Goal: Task Accomplishment & Management: Manage account settings

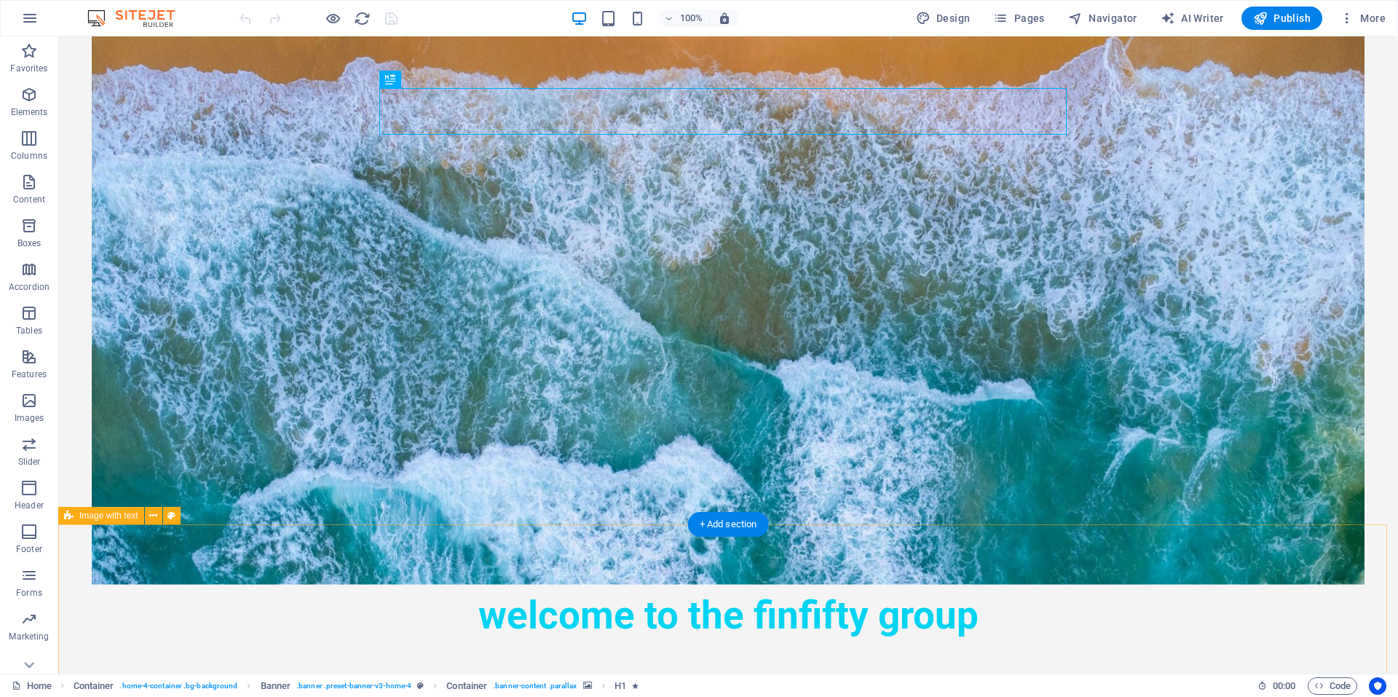
scroll to position [284, 0]
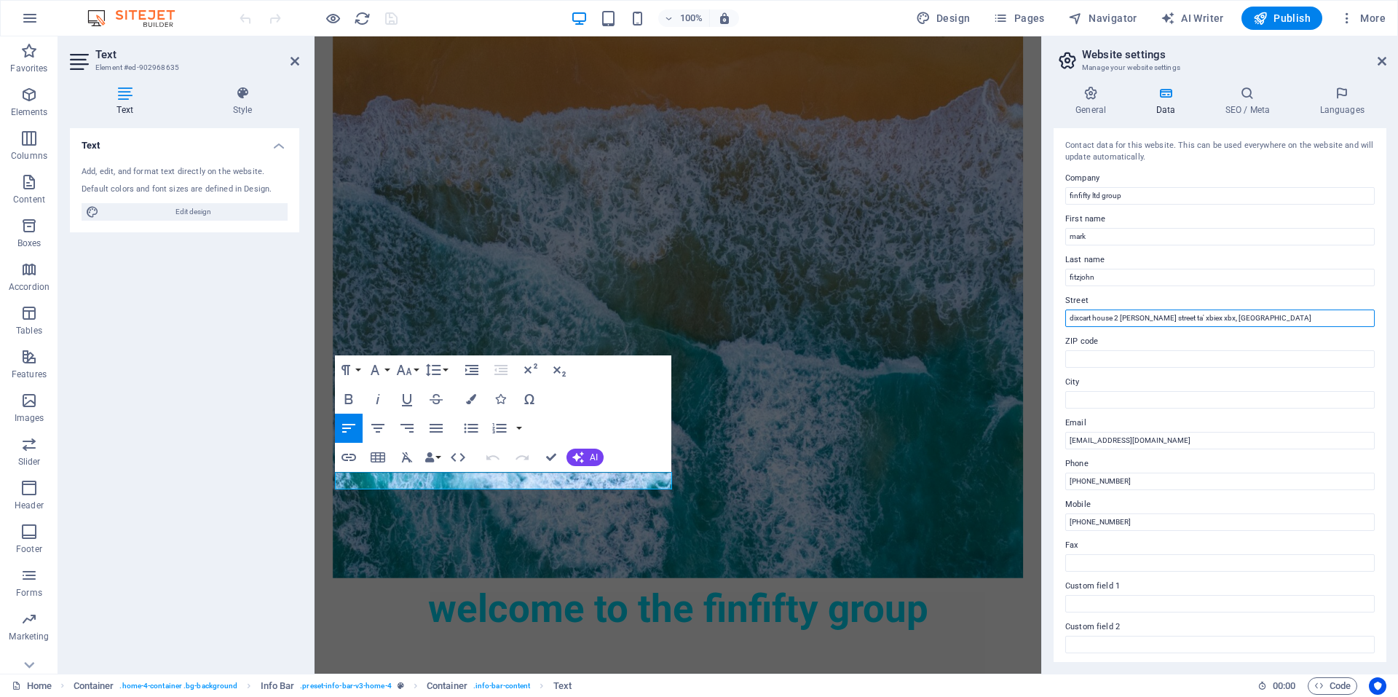
click at [1121, 315] on input "dixcart house 2 sir augustus bartolo street ta' xbiex xbx, malta" at bounding box center [1221, 318] width 310 height 17
type input "2 [PERSON_NAME] street ta' xbiex xbx, [GEOGRAPHIC_DATA]"
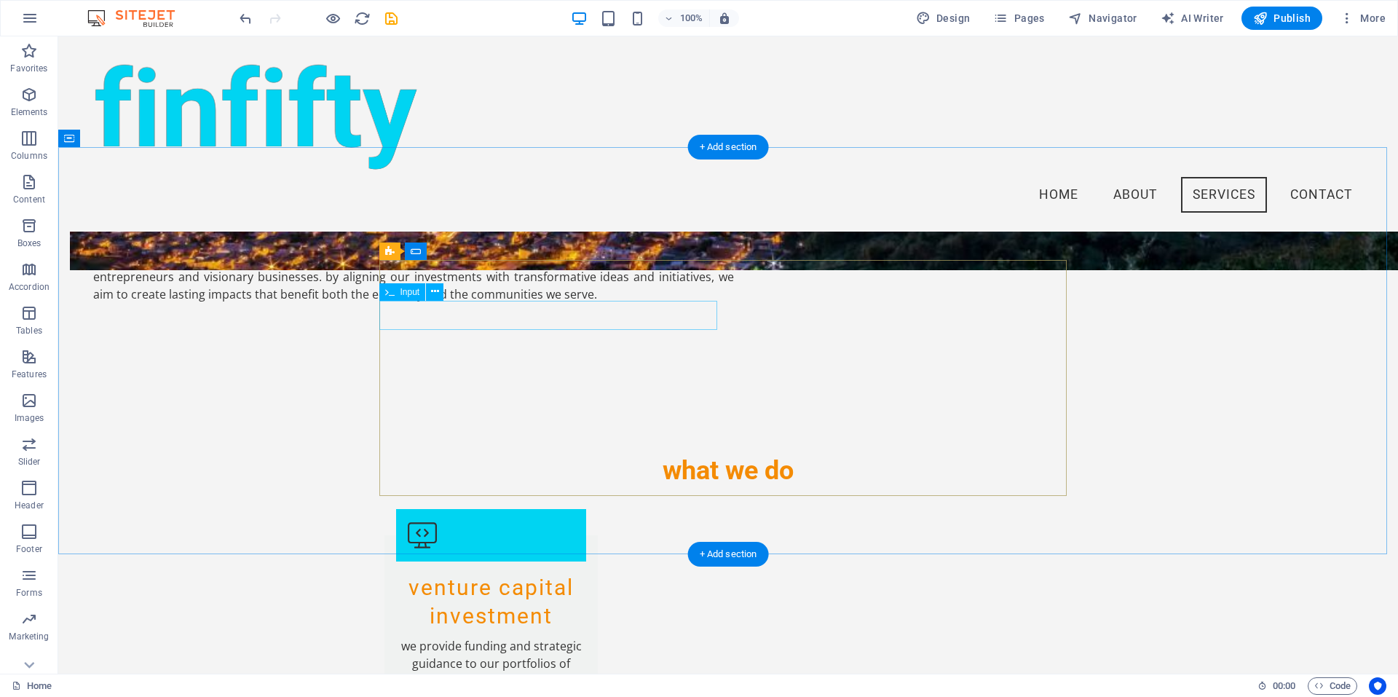
scroll to position [1563, 0]
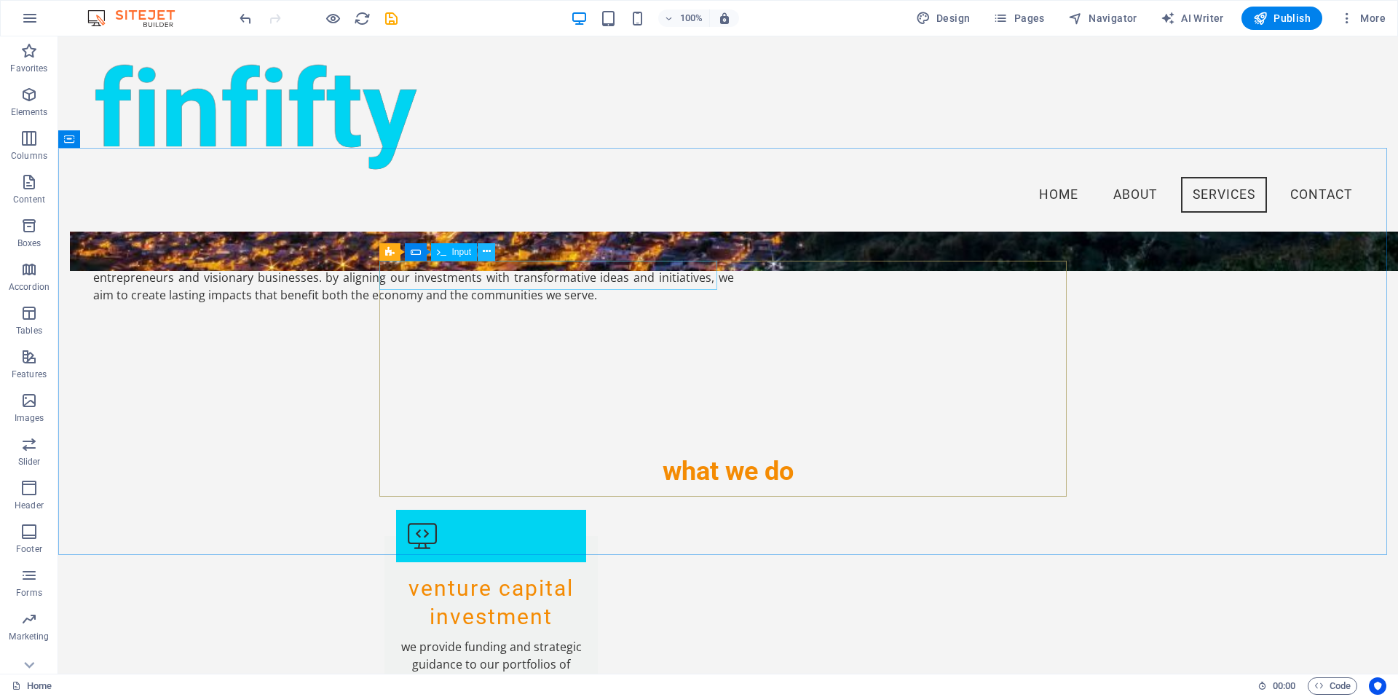
click at [487, 253] on icon at bounding box center [487, 251] width 8 height 15
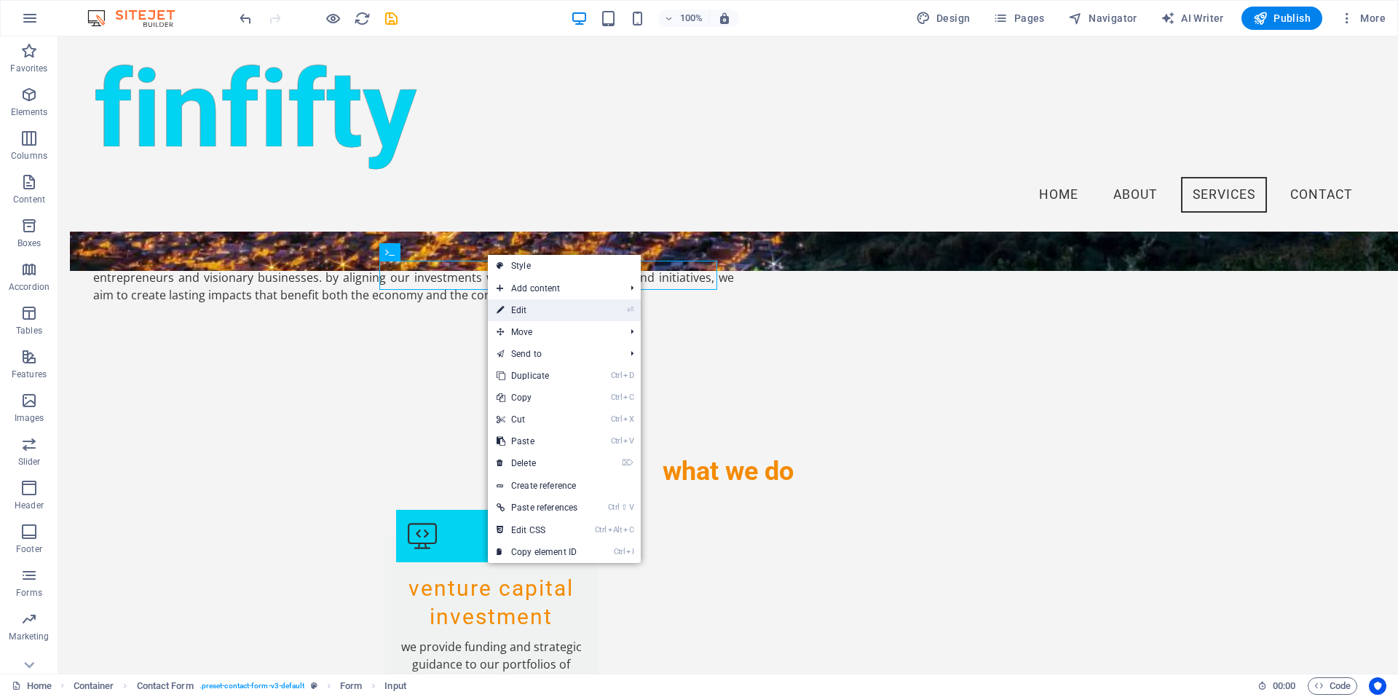
click at [540, 310] on link "⏎ Edit" at bounding box center [537, 310] width 98 height 22
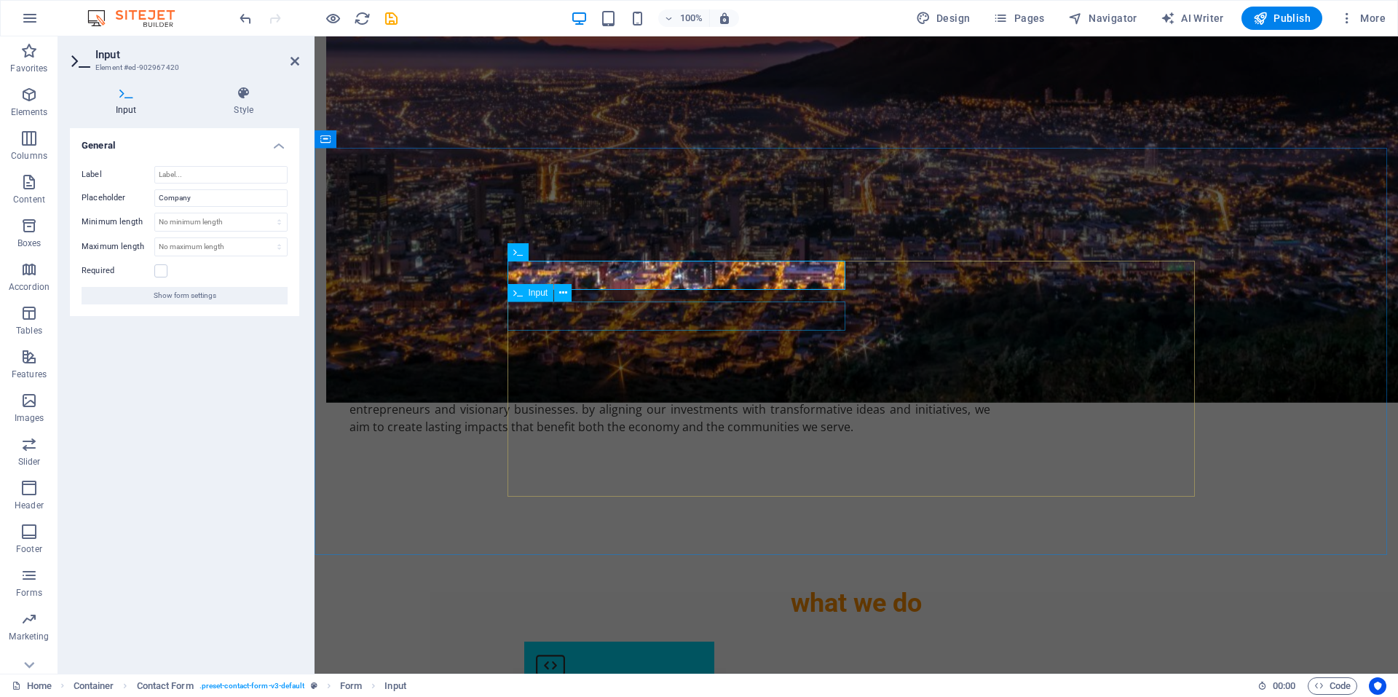
scroll to position [1722, 0]
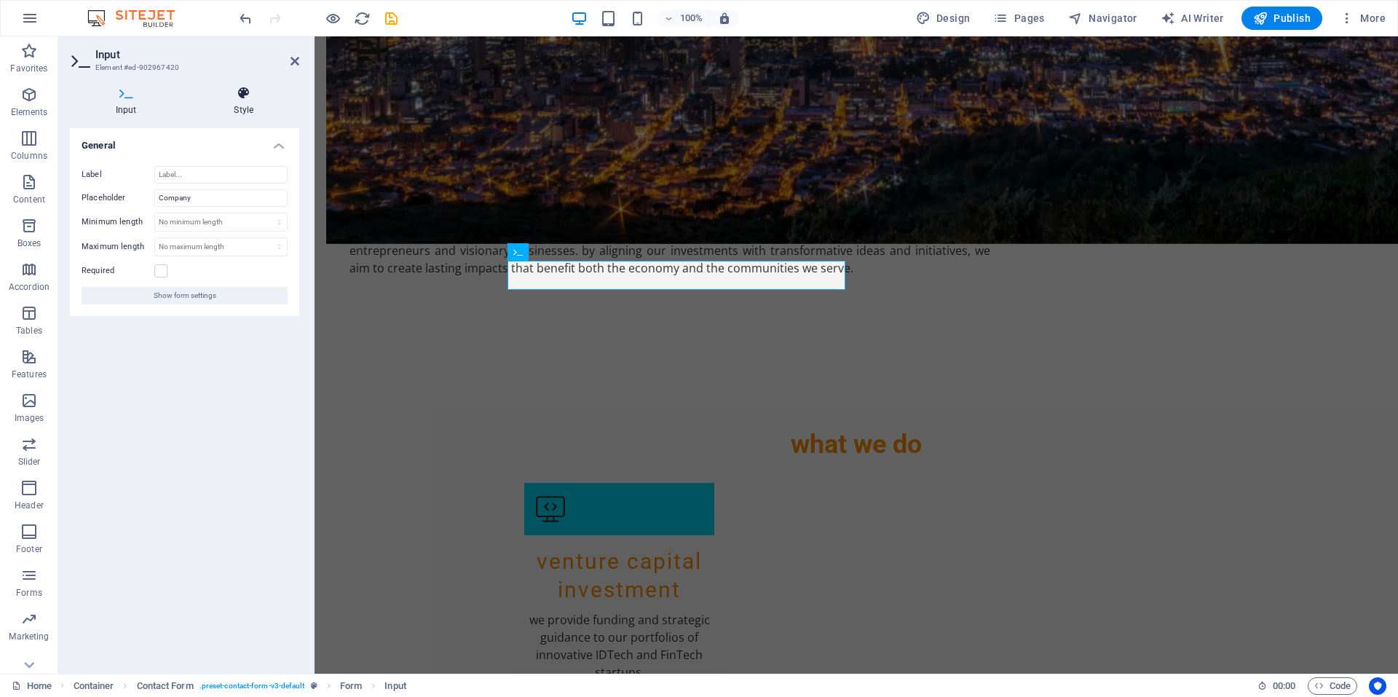
click at [245, 99] on icon at bounding box center [244, 93] width 111 height 15
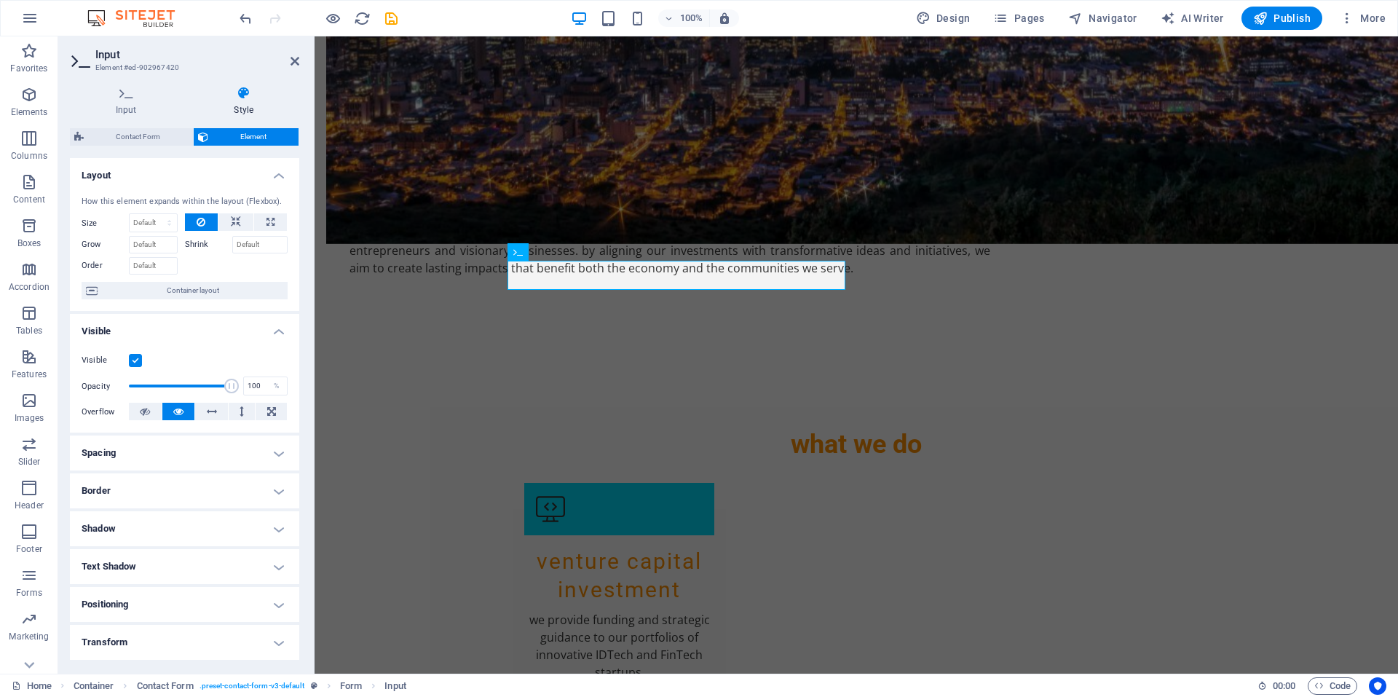
scroll to position [111, 0]
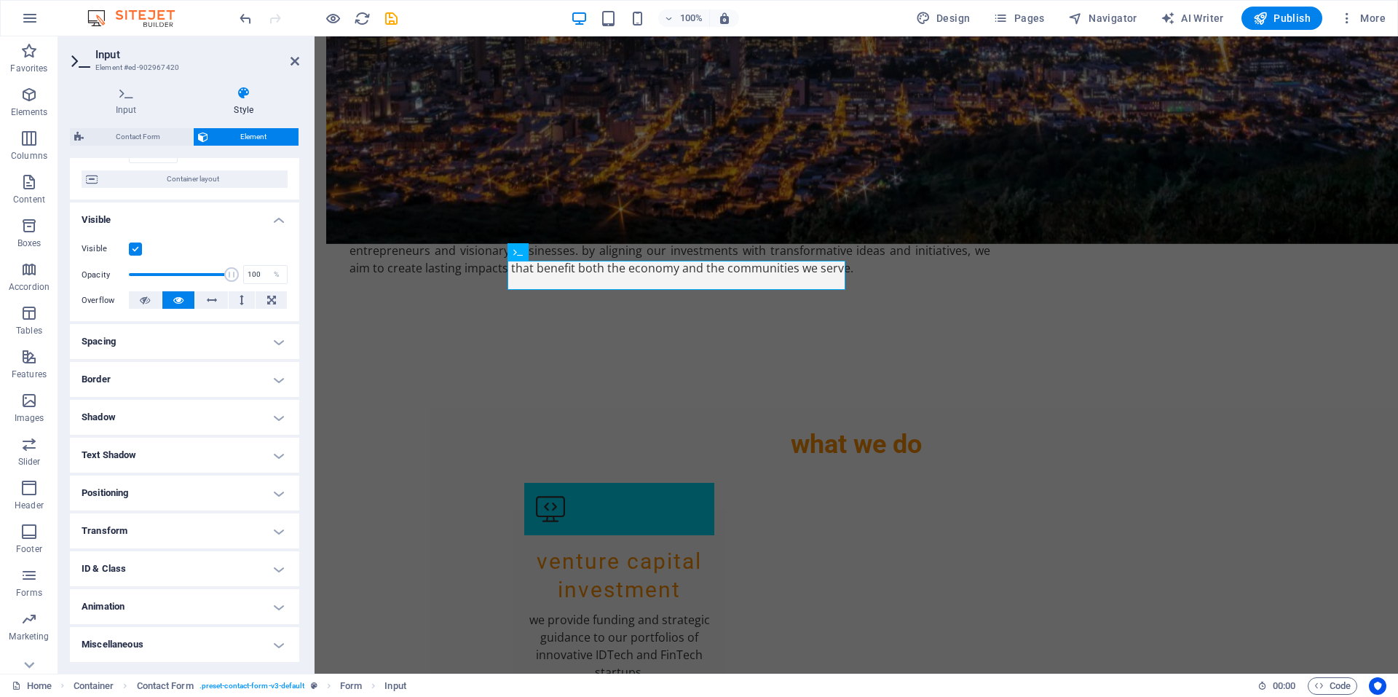
click at [171, 638] on h4 "Miscellaneous" at bounding box center [184, 644] width 229 height 35
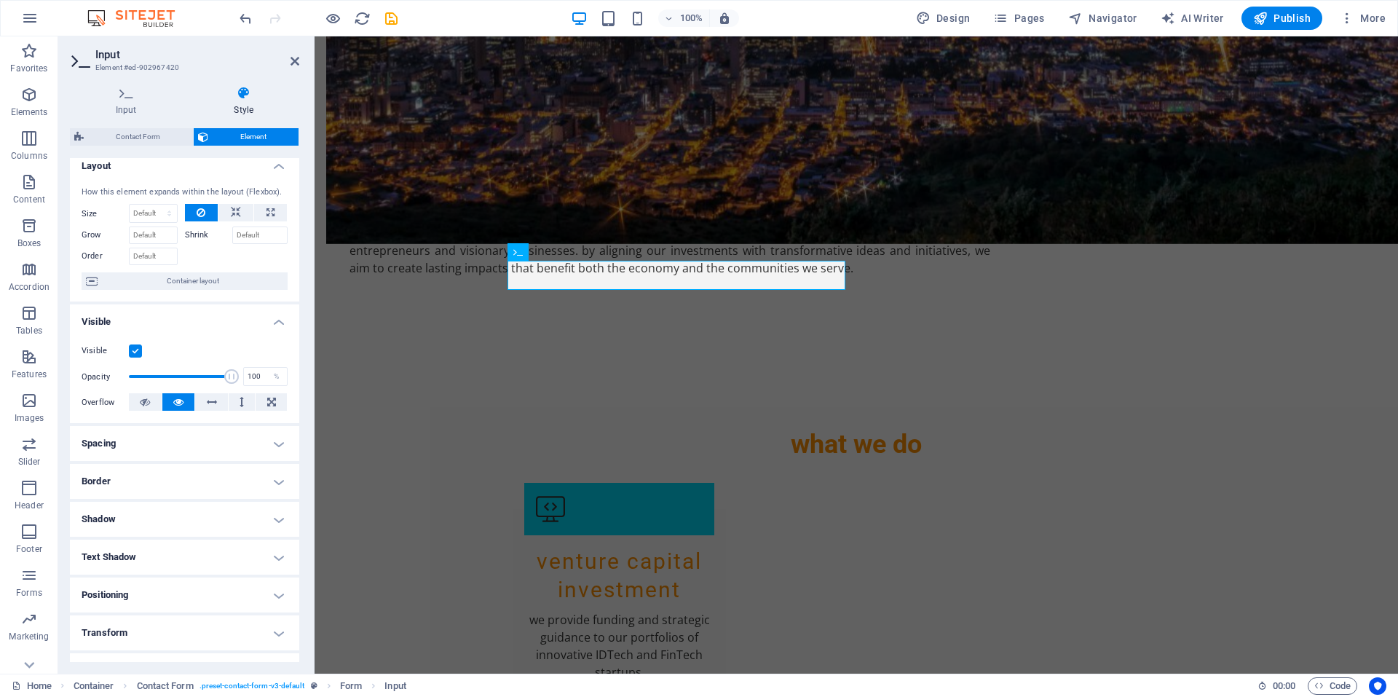
scroll to position [0, 0]
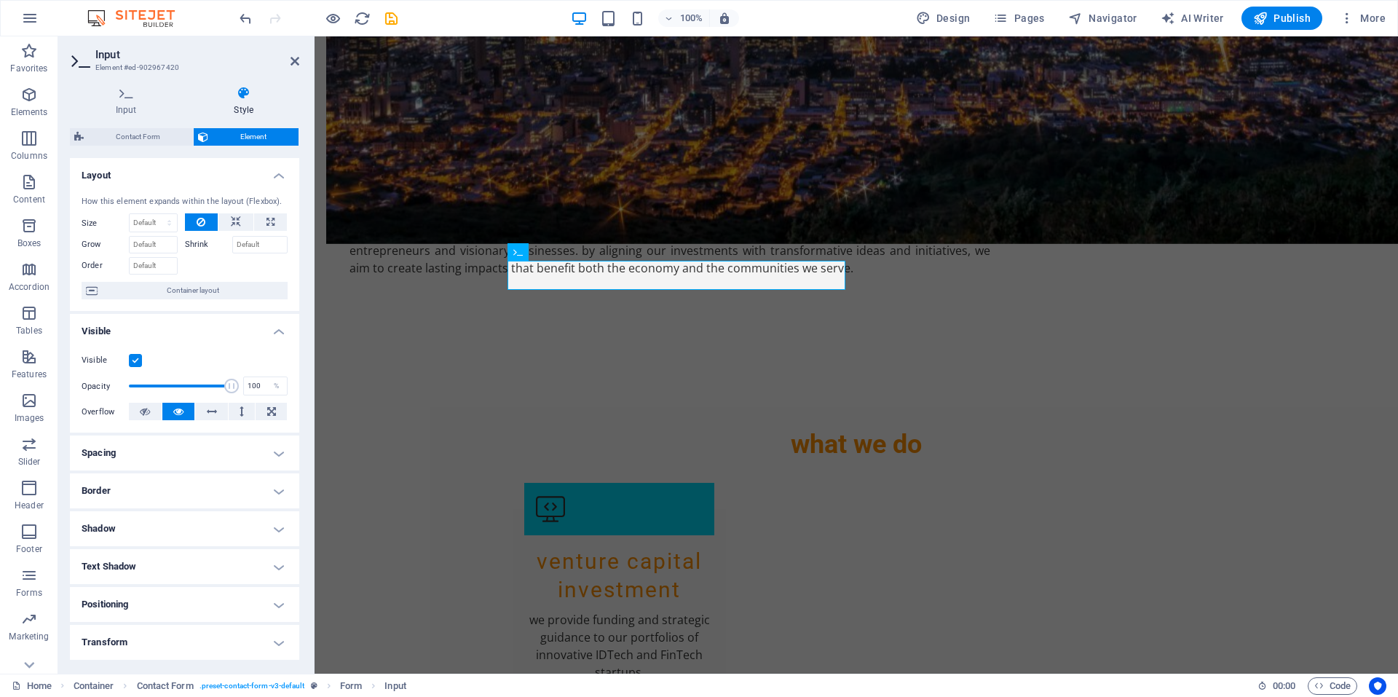
click at [255, 132] on span "Element" at bounding box center [254, 136] width 82 height 17
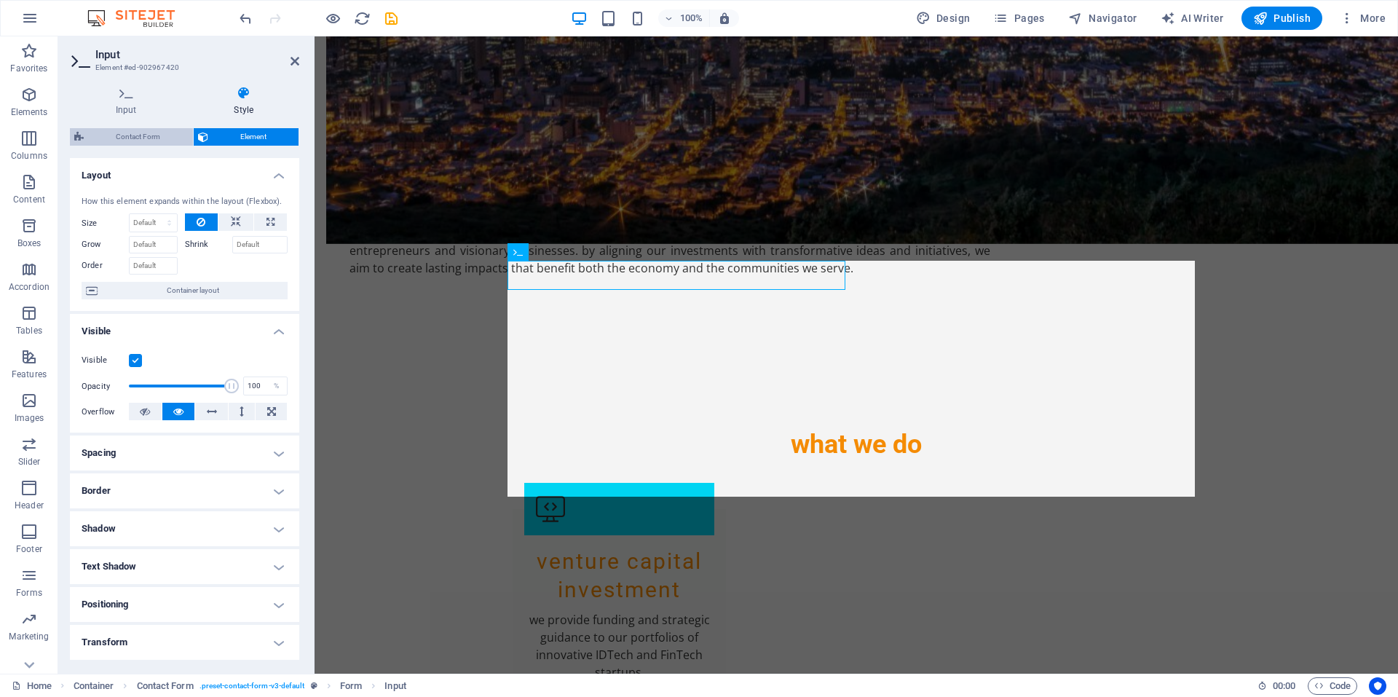
click at [127, 135] on span "Contact Form" at bounding box center [138, 136] width 101 height 17
select select "rem"
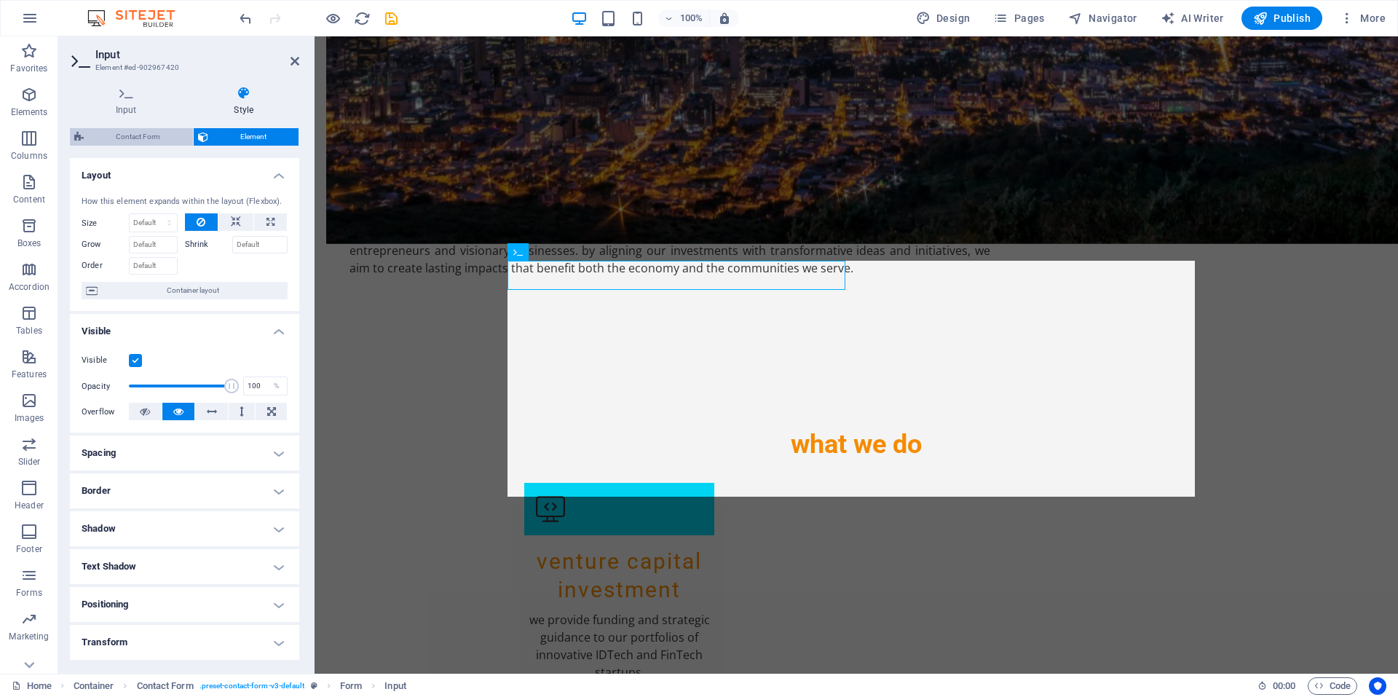
select select "rem"
select select "px"
select select "preset-contact-form-v3-default"
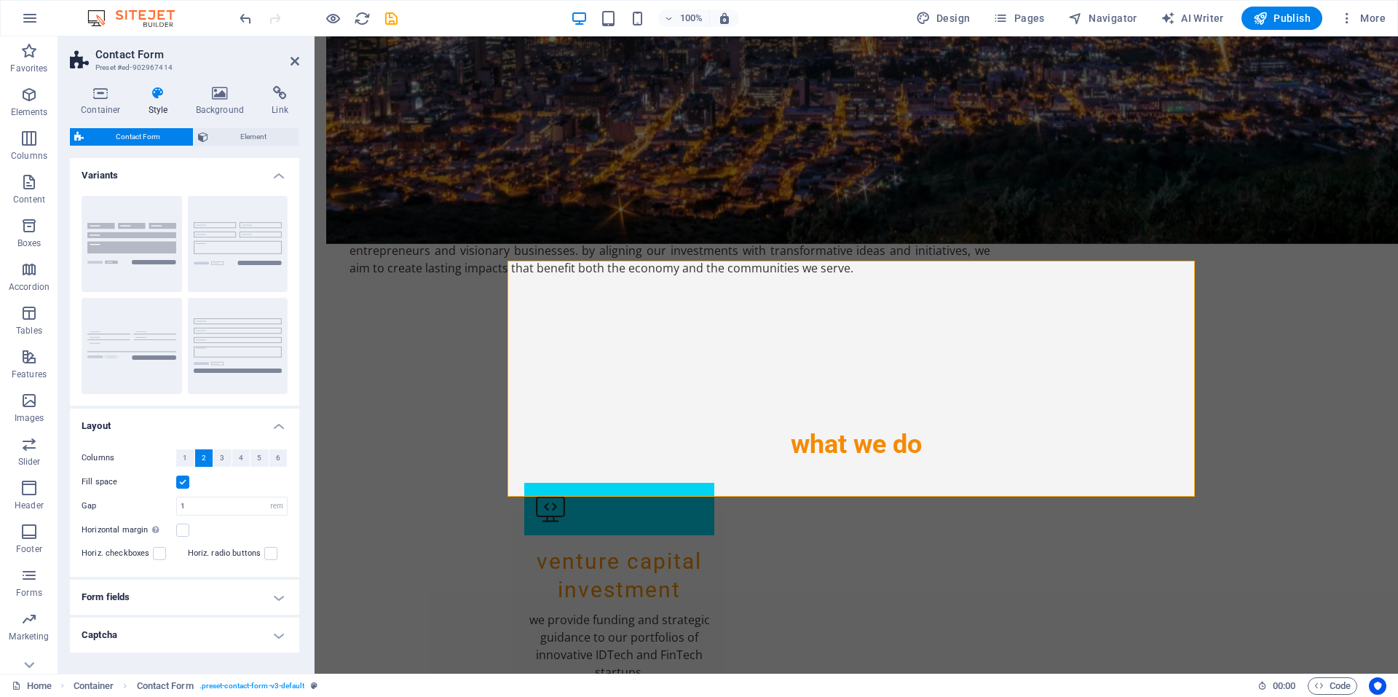
scroll to position [49, 0]
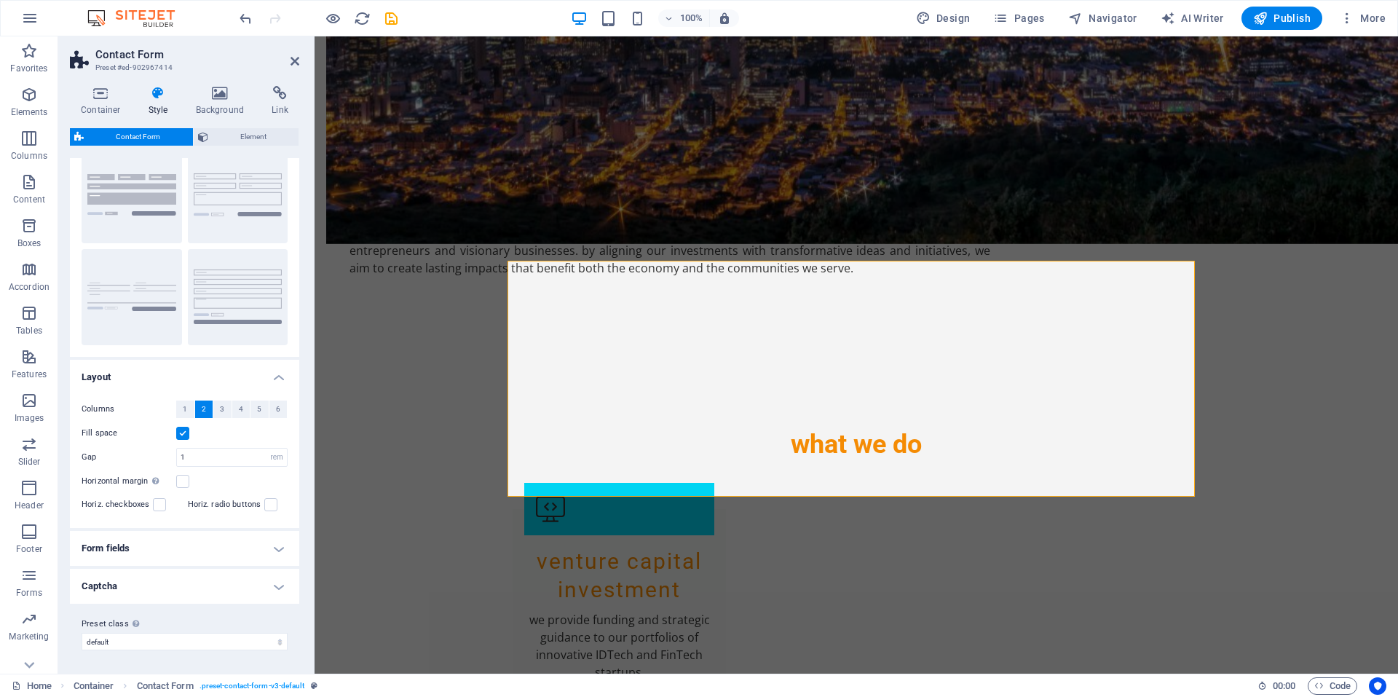
click at [278, 545] on h4 "Form fields" at bounding box center [184, 548] width 229 height 35
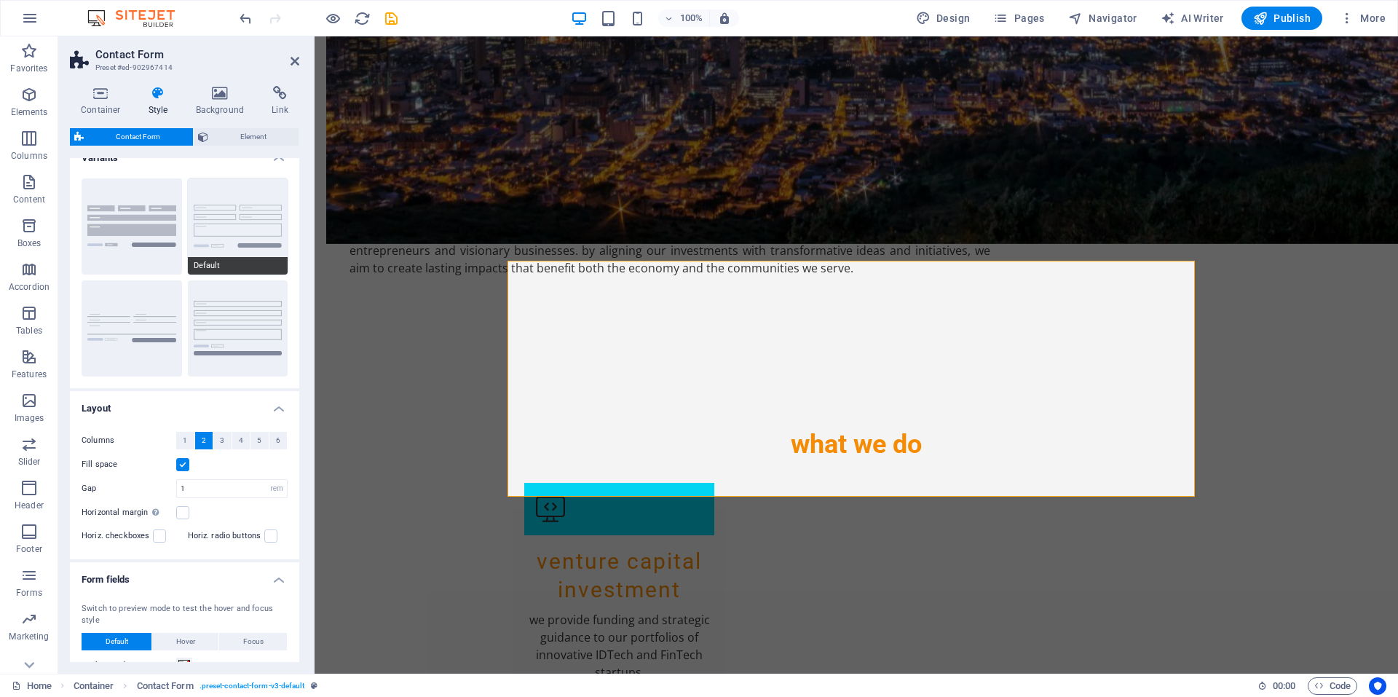
scroll to position [0, 0]
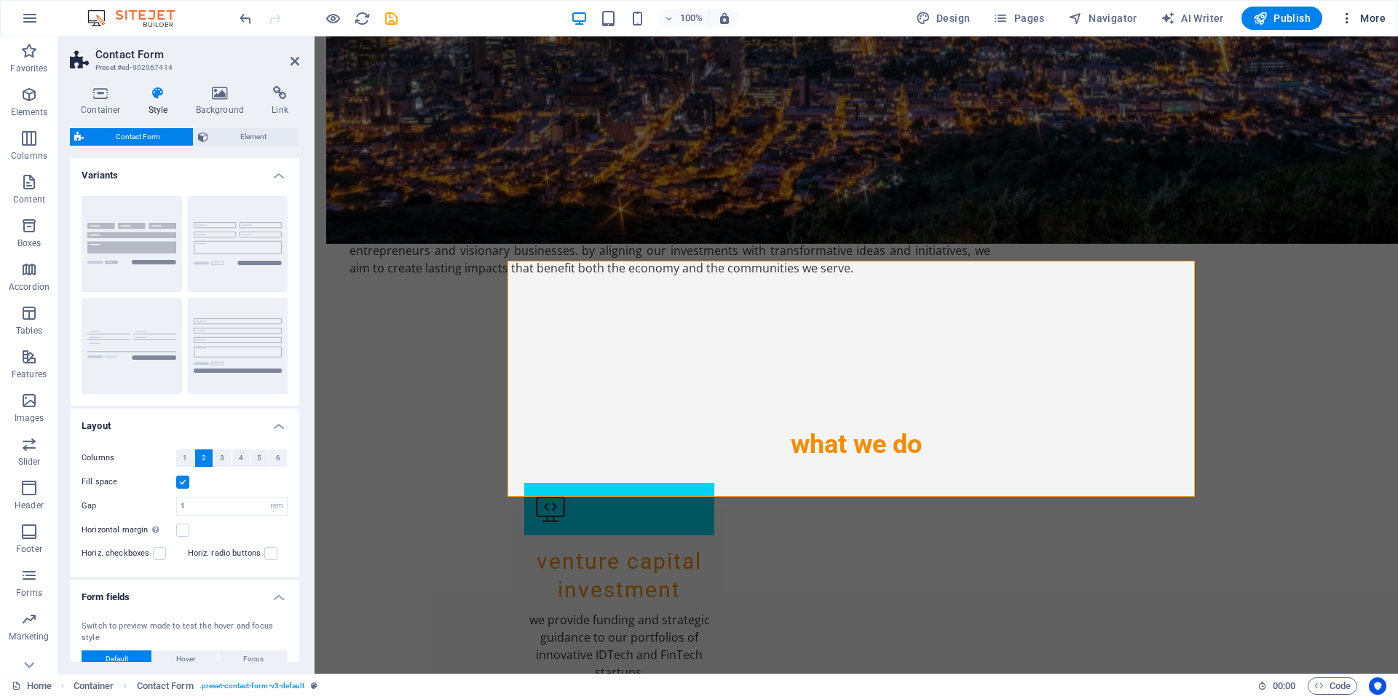
click at [1362, 24] on span "More" at bounding box center [1363, 18] width 46 height 15
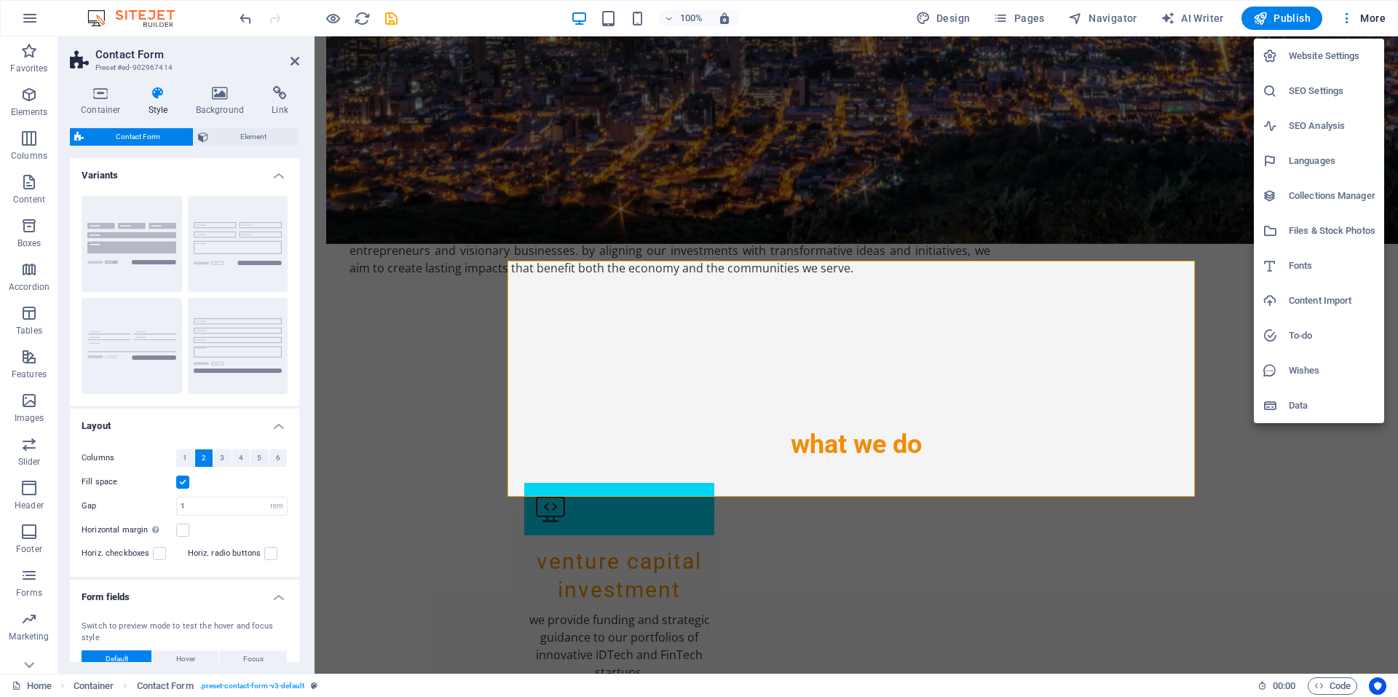
click at [1328, 52] on h6 "Website Settings" at bounding box center [1332, 55] width 87 height 17
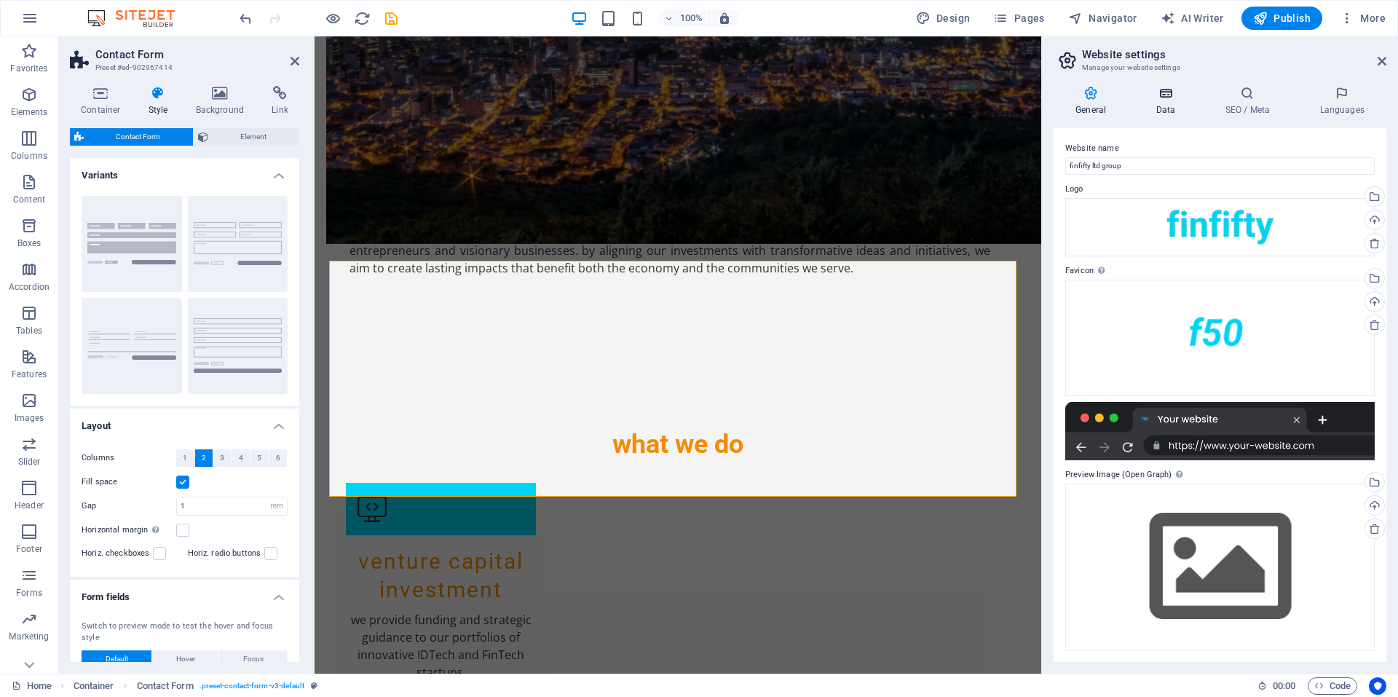
click at [1165, 89] on icon at bounding box center [1165, 93] width 63 height 15
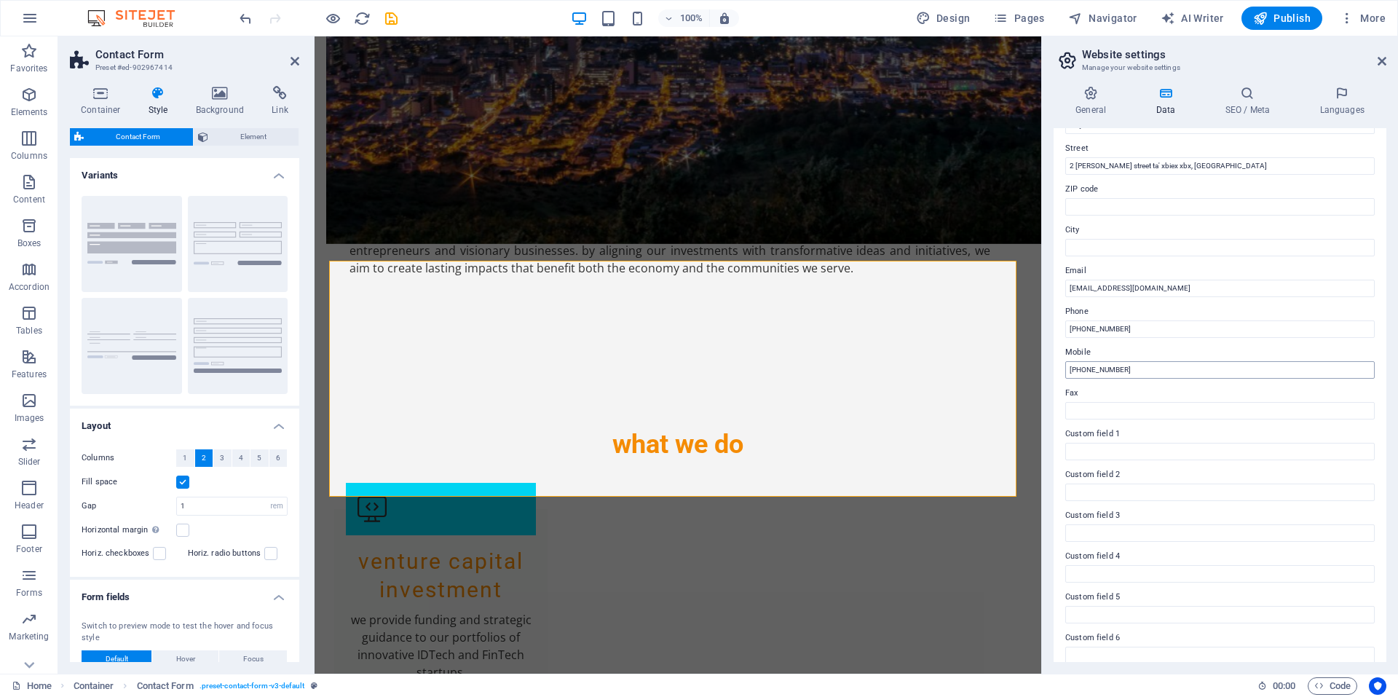
scroll to position [166, 0]
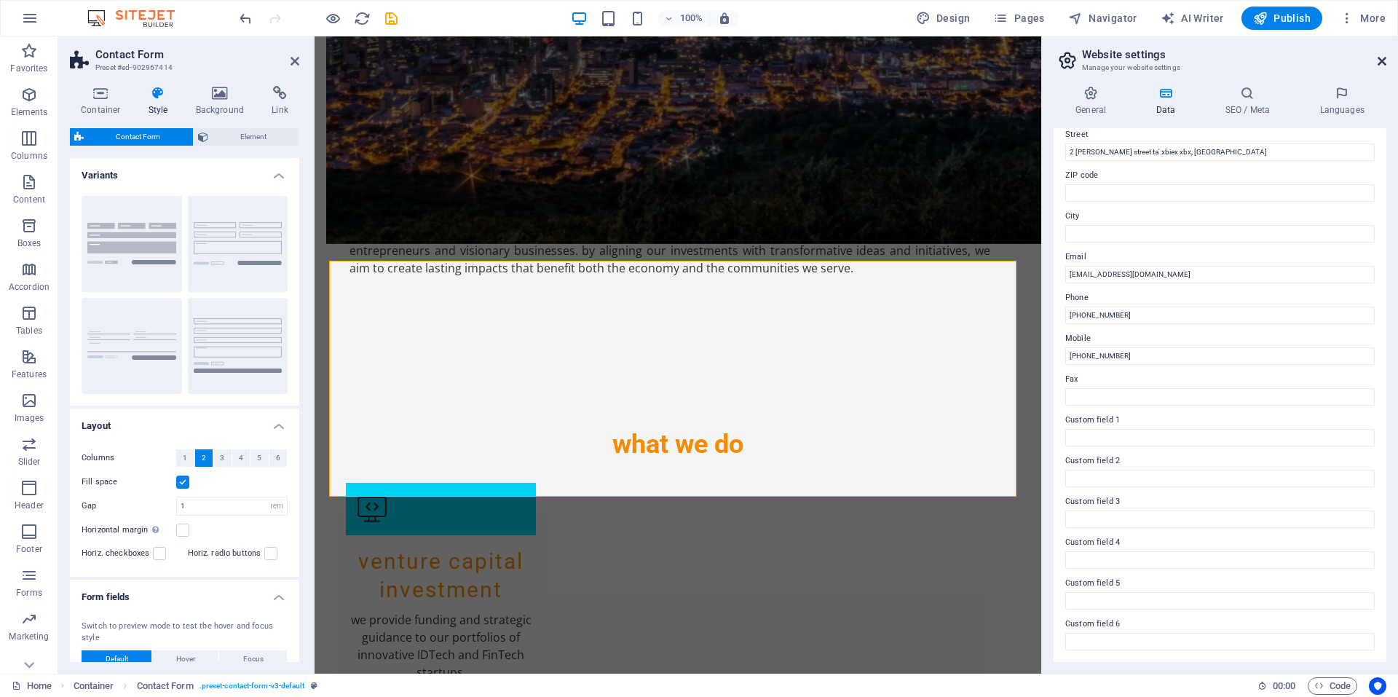
click at [1383, 55] on icon at bounding box center [1382, 61] width 9 height 12
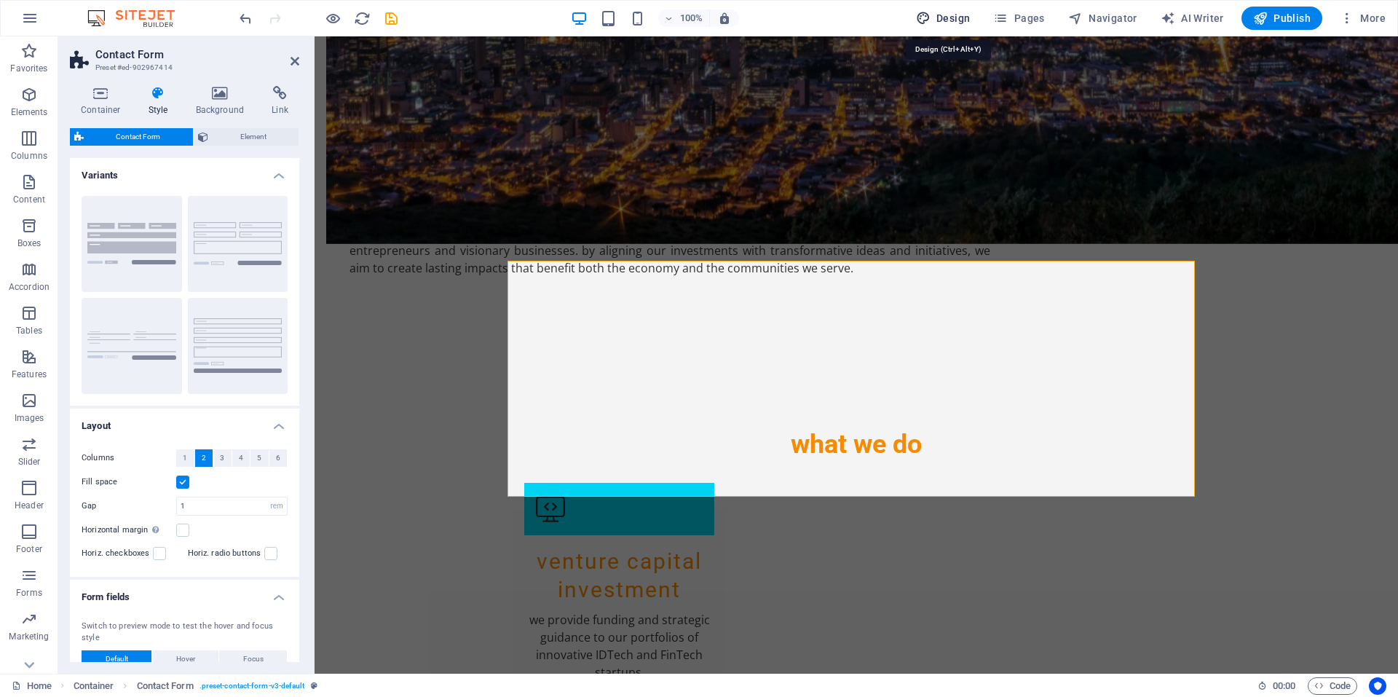
click at [958, 18] on span "Design" at bounding box center [943, 18] width 55 height 15
select select "px"
select select "200"
select select "px"
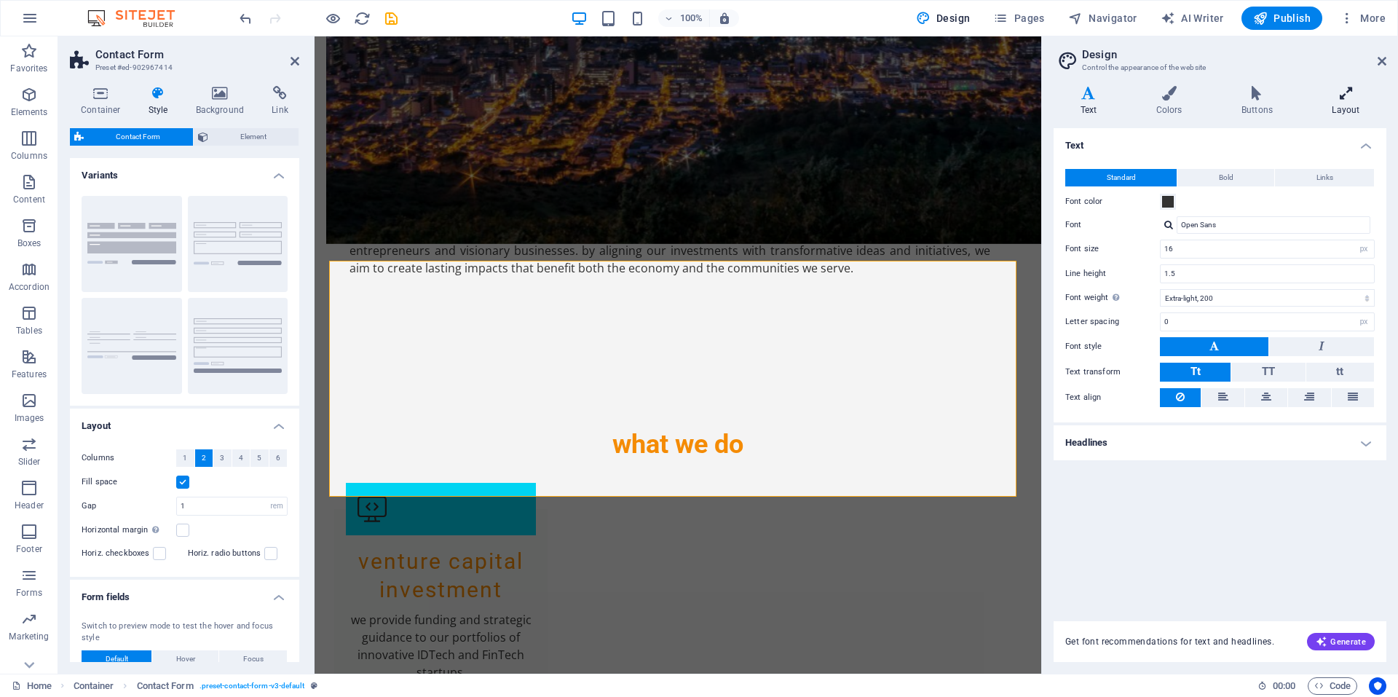
click at [1353, 95] on icon at bounding box center [1346, 93] width 81 height 15
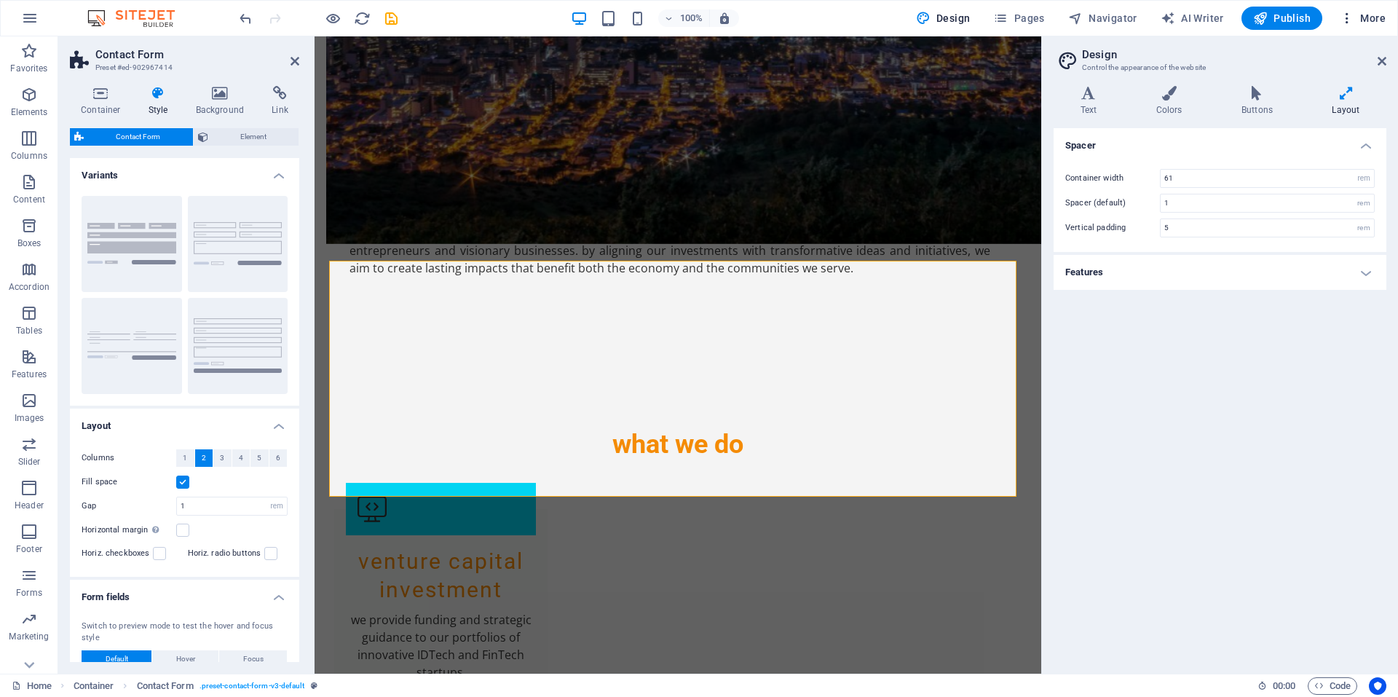
click at [1361, 18] on span "More" at bounding box center [1363, 18] width 46 height 15
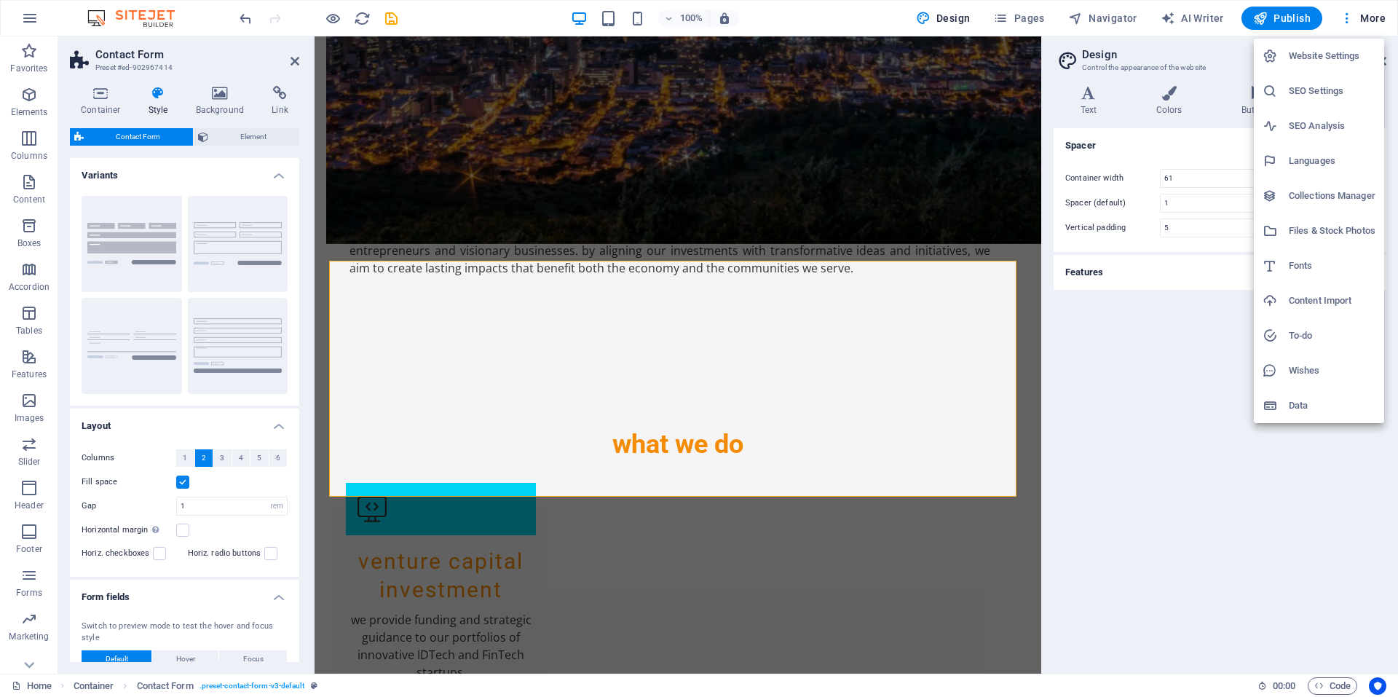
click at [1329, 90] on h6 "SEO Settings" at bounding box center [1332, 90] width 87 height 17
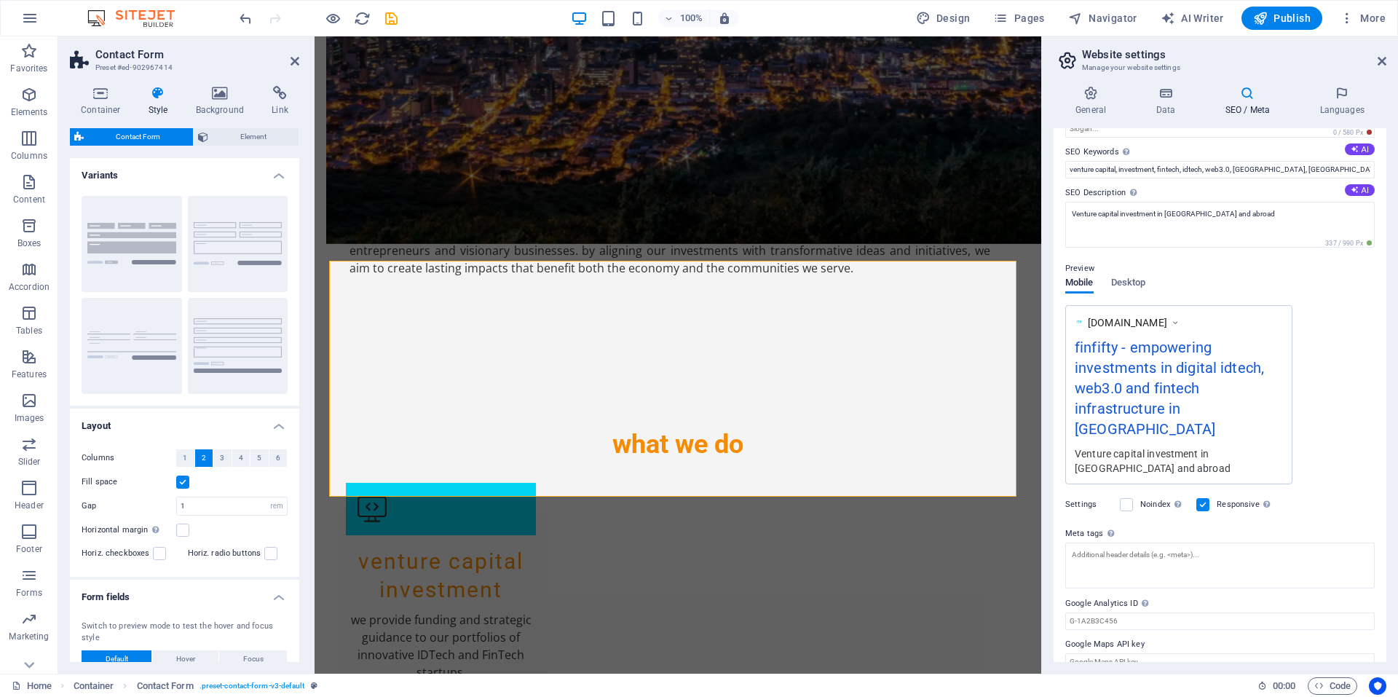
scroll to position [0, 0]
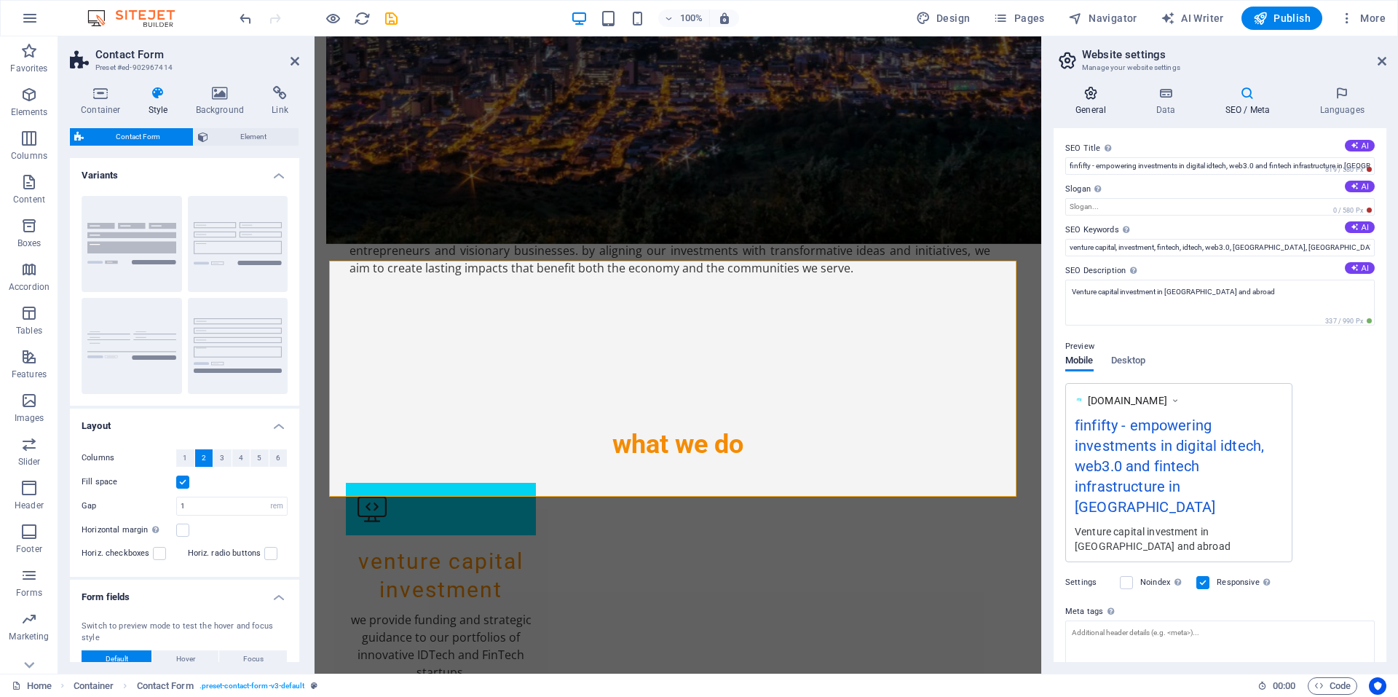
click at [1093, 91] on icon at bounding box center [1091, 93] width 74 height 15
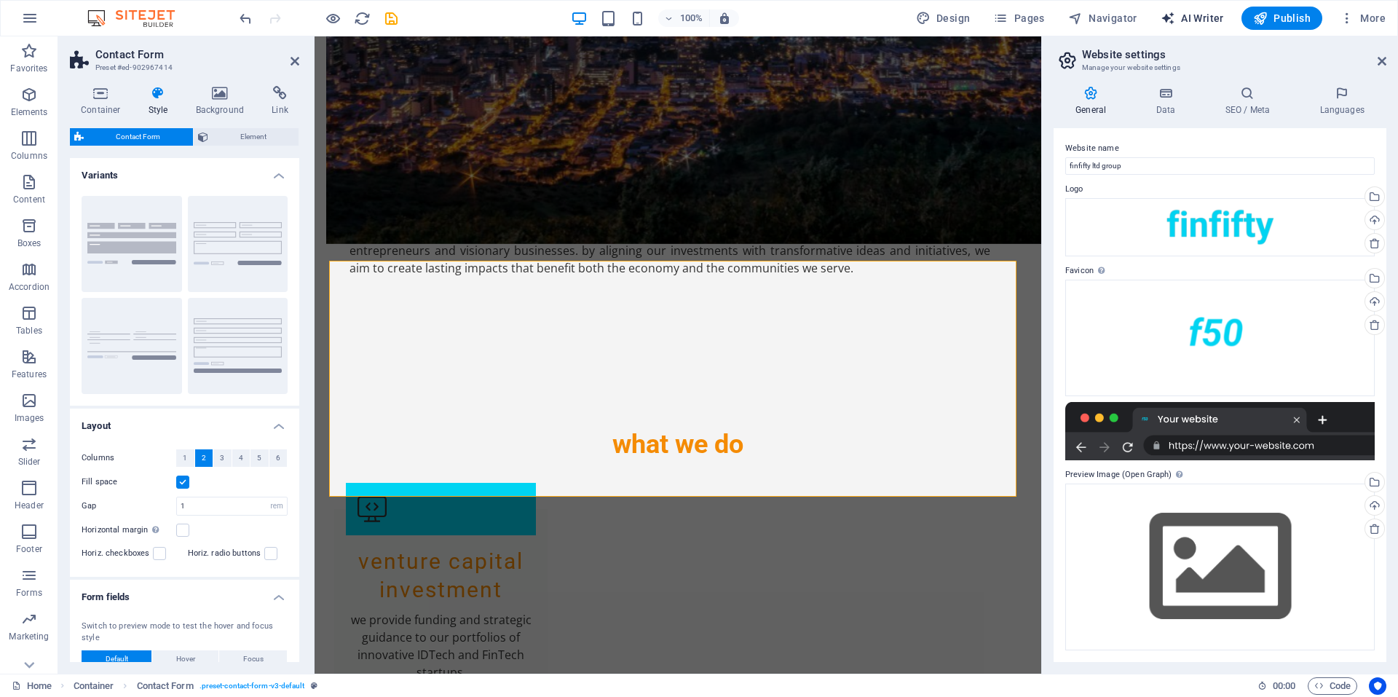
click at [1210, 18] on span "AI Writer" at bounding box center [1192, 18] width 63 height 15
select select "English"
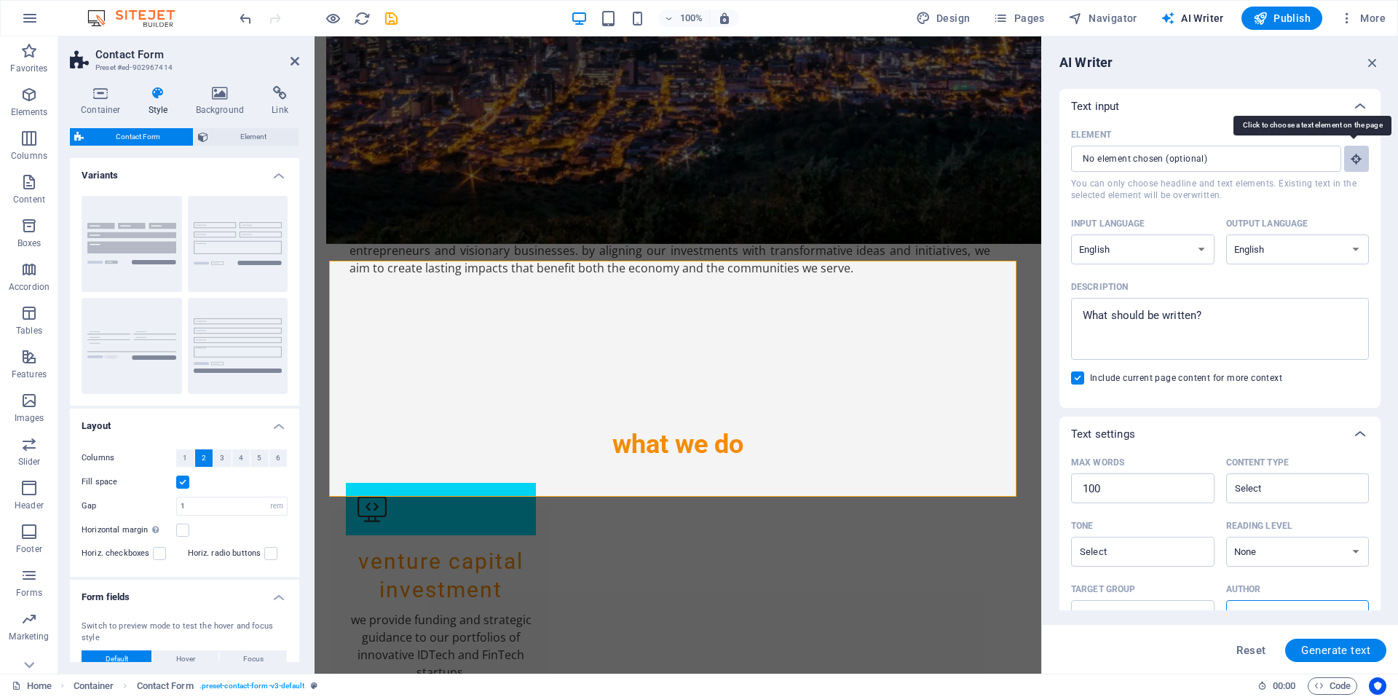
click at [1360, 159] on icon "button" at bounding box center [1356, 158] width 13 height 13
click at [1103, 17] on span "Navigator" at bounding box center [1102, 18] width 69 height 15
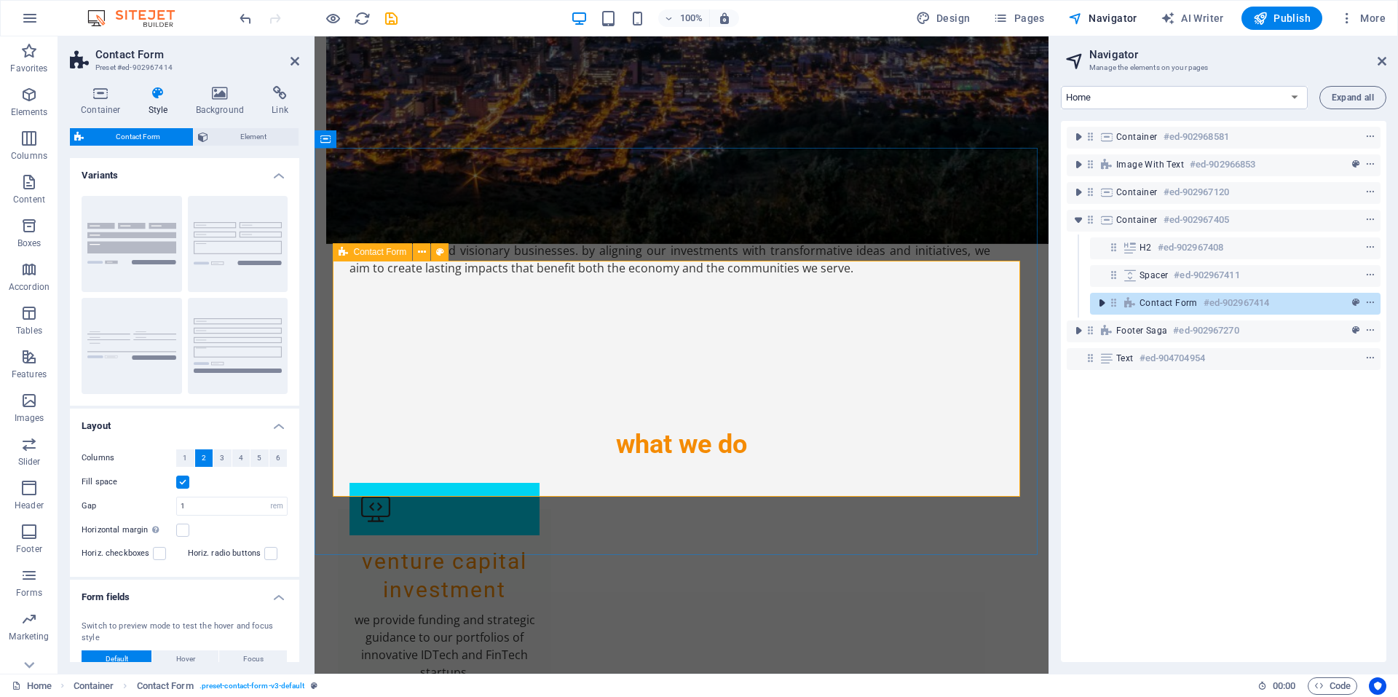
click at [1102, 307] on icon "toggle-expand" at bounding box center [1102, 303] width 15 height 15
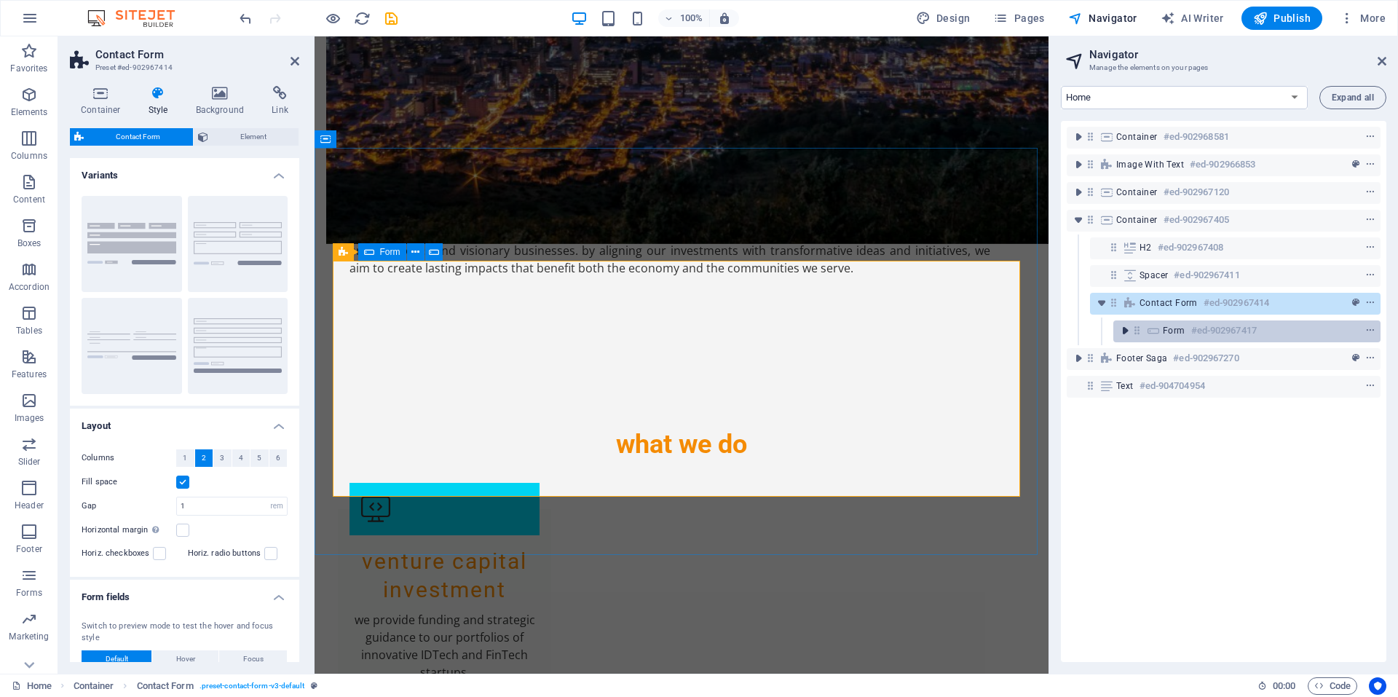
click at [1127, 331] on icon "toggle-expand" at bounding box center [1125, 330] width 15 height 15
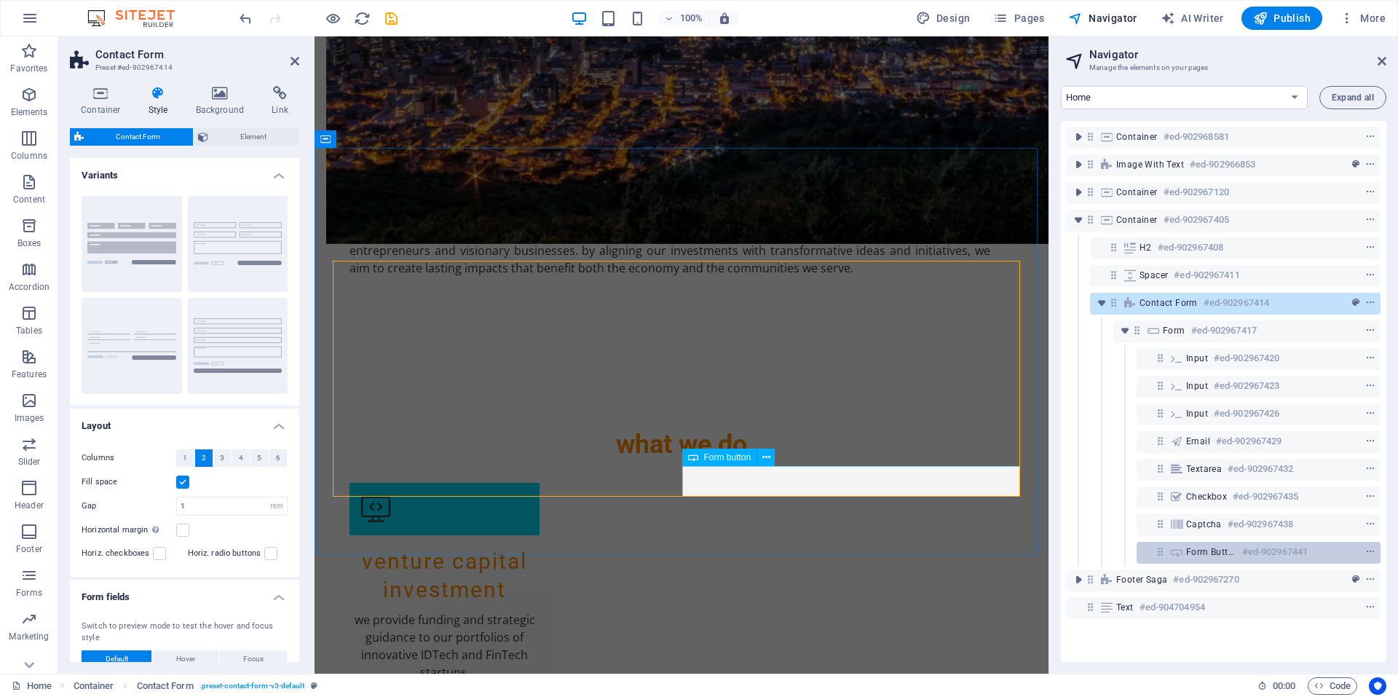
click at [1235, 554] on div "Form button #ed-902967441" at bounding box center [1247, 551] width 122 height 17
click at [1367, 547] on icon "context-menu" at bounding box center [1371, 552] width 10 height 10
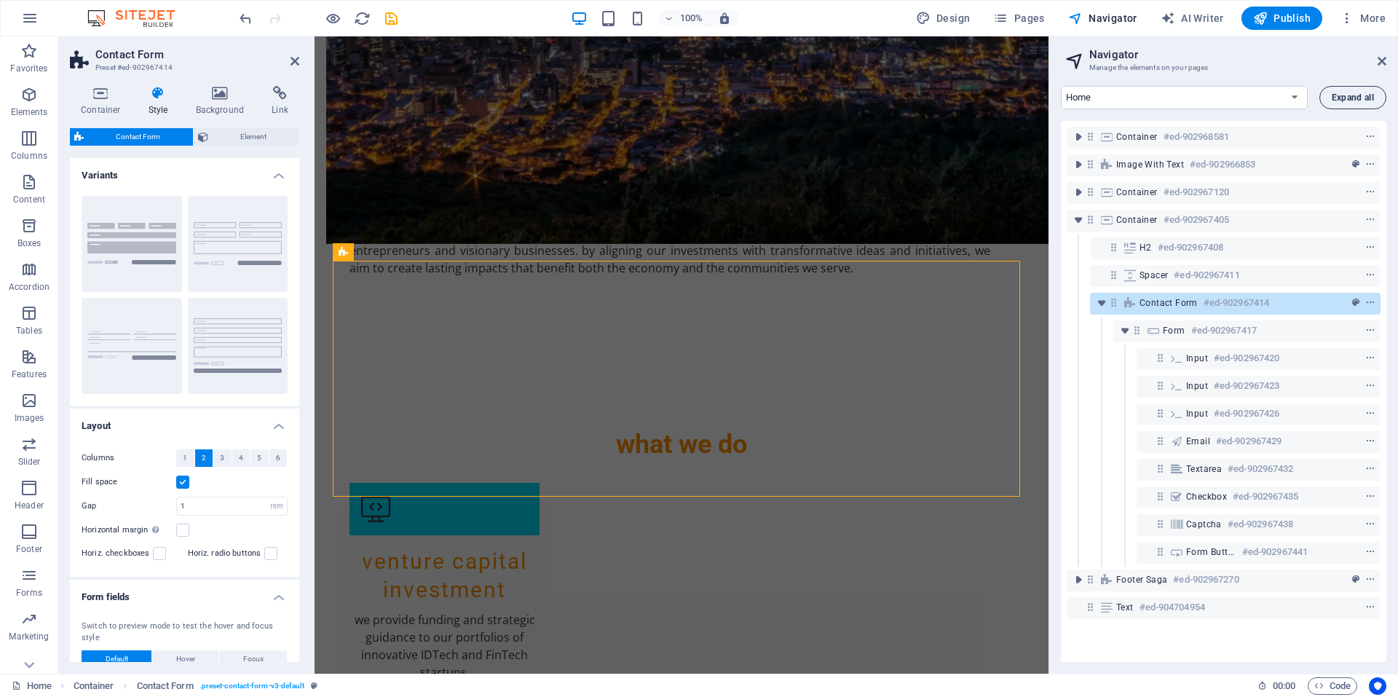
click at [1348, 97] on span "Expand all" at bounding box center [1353, 97] width 42 height 9
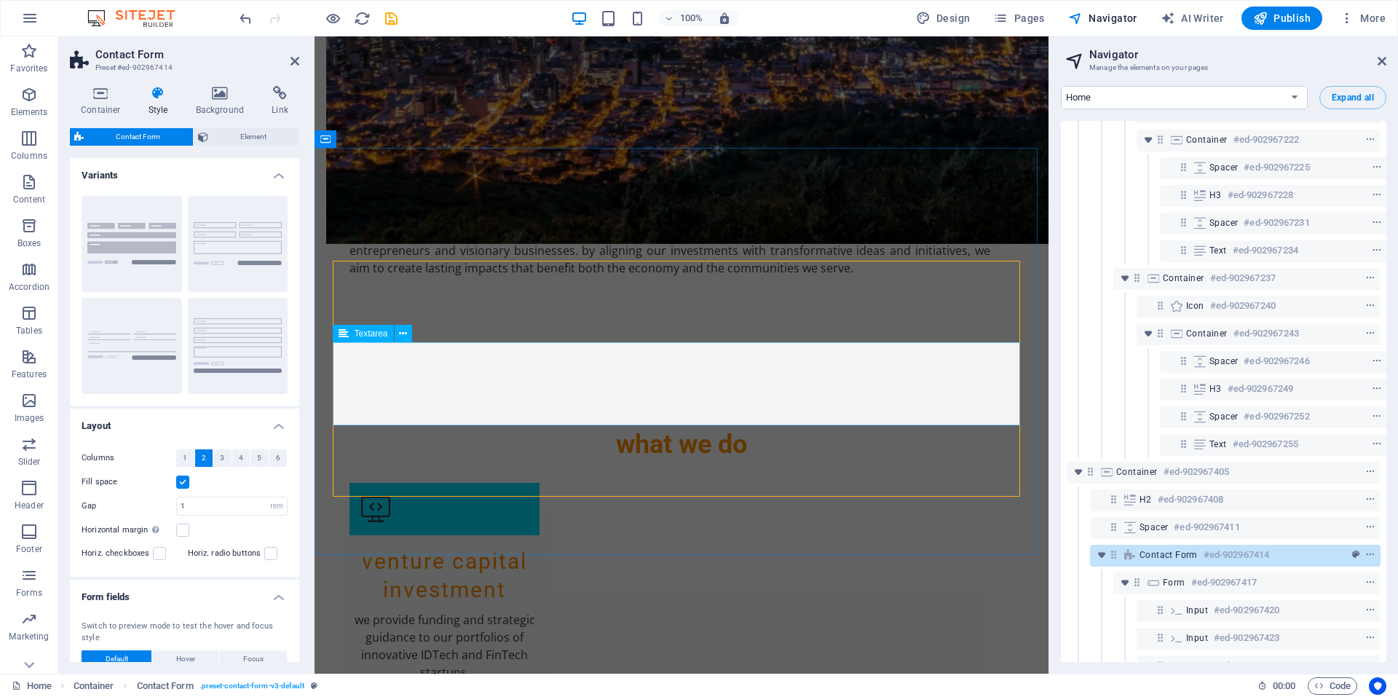
scroll to position [1736, 0]
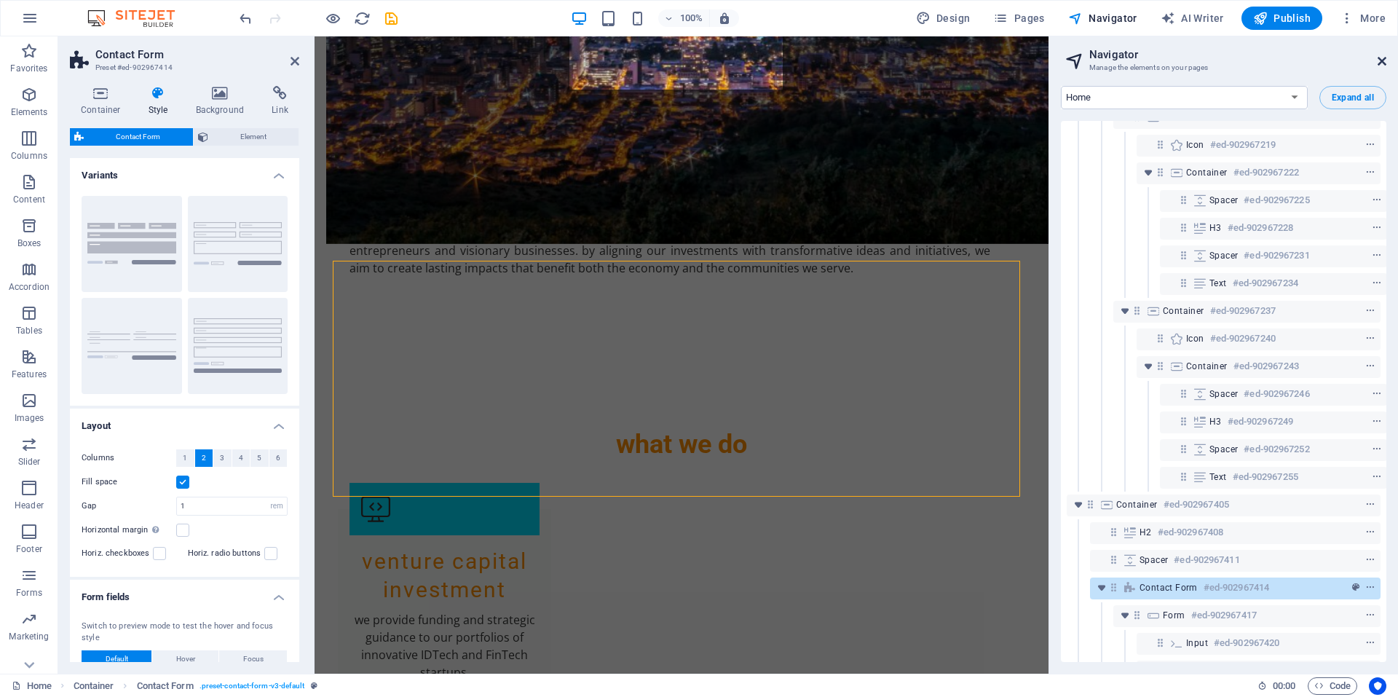
click at [1379, 59] on icon at bounding box center [1382, 61] width 9 height 12
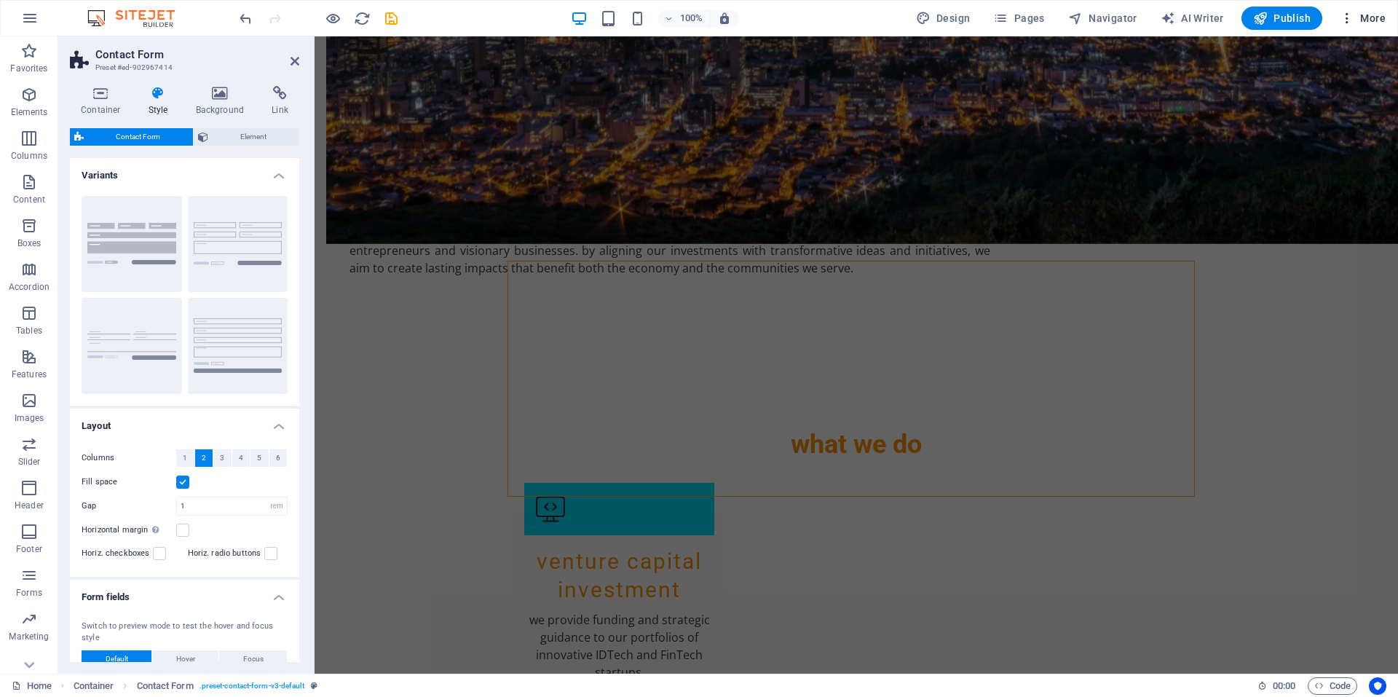
click at [1376, 14] on span "More" at bounding box center [1363, 18] width 46 height 15
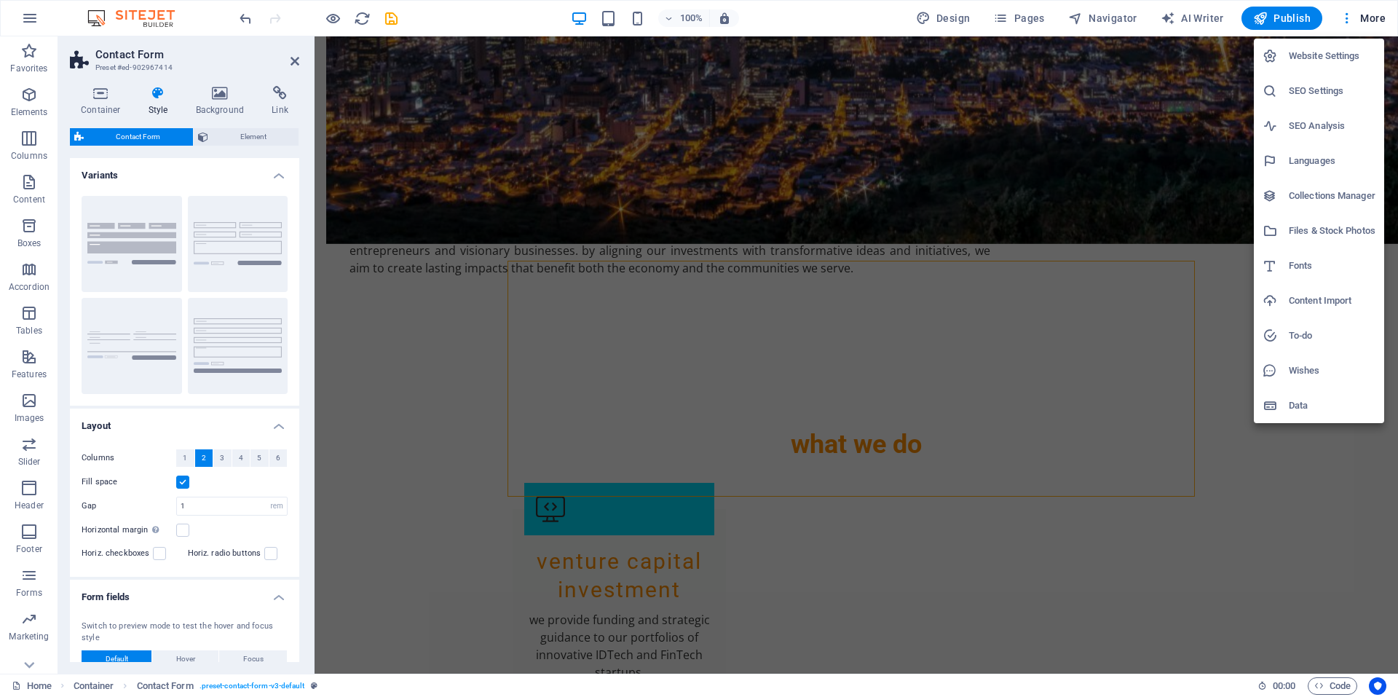
click at [1328, 305] on h6 "Content Import" at bounding box center [1332, 300] width 87 height 17
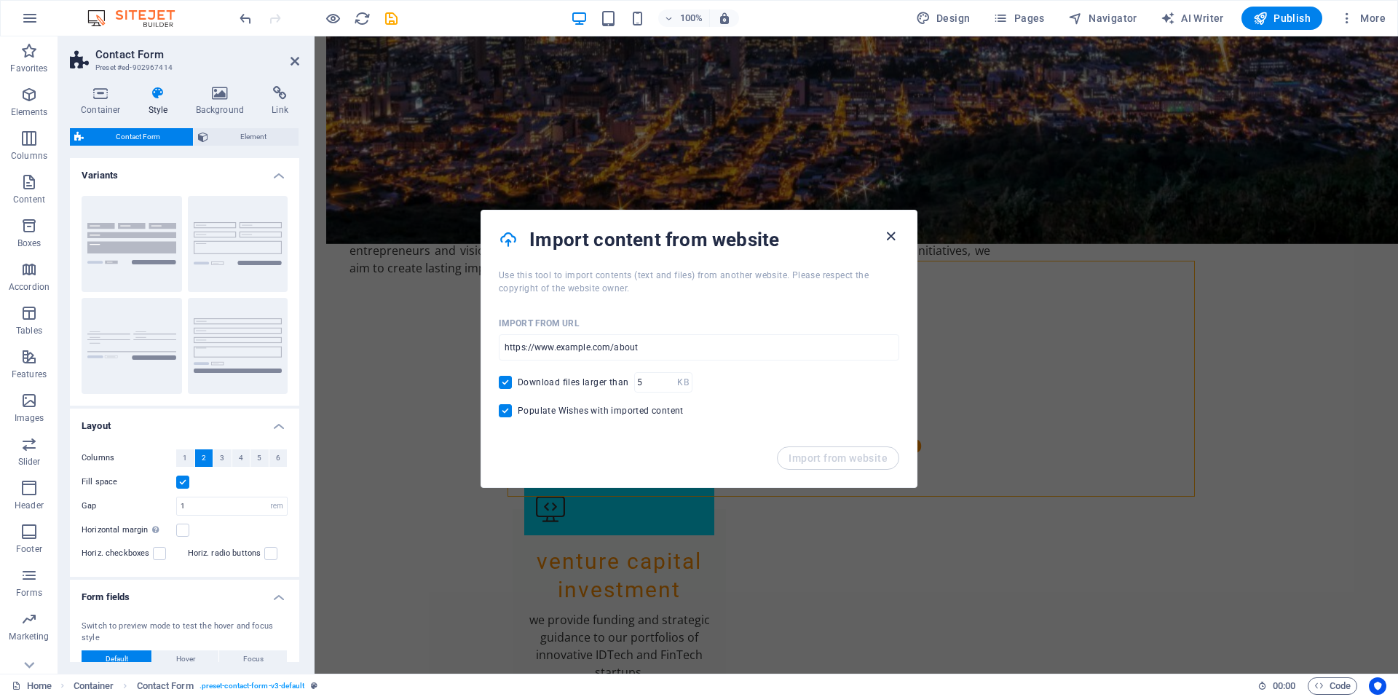
click at [889, 239] on icon "button" at bounding box center [891, 236] width 17 height 17
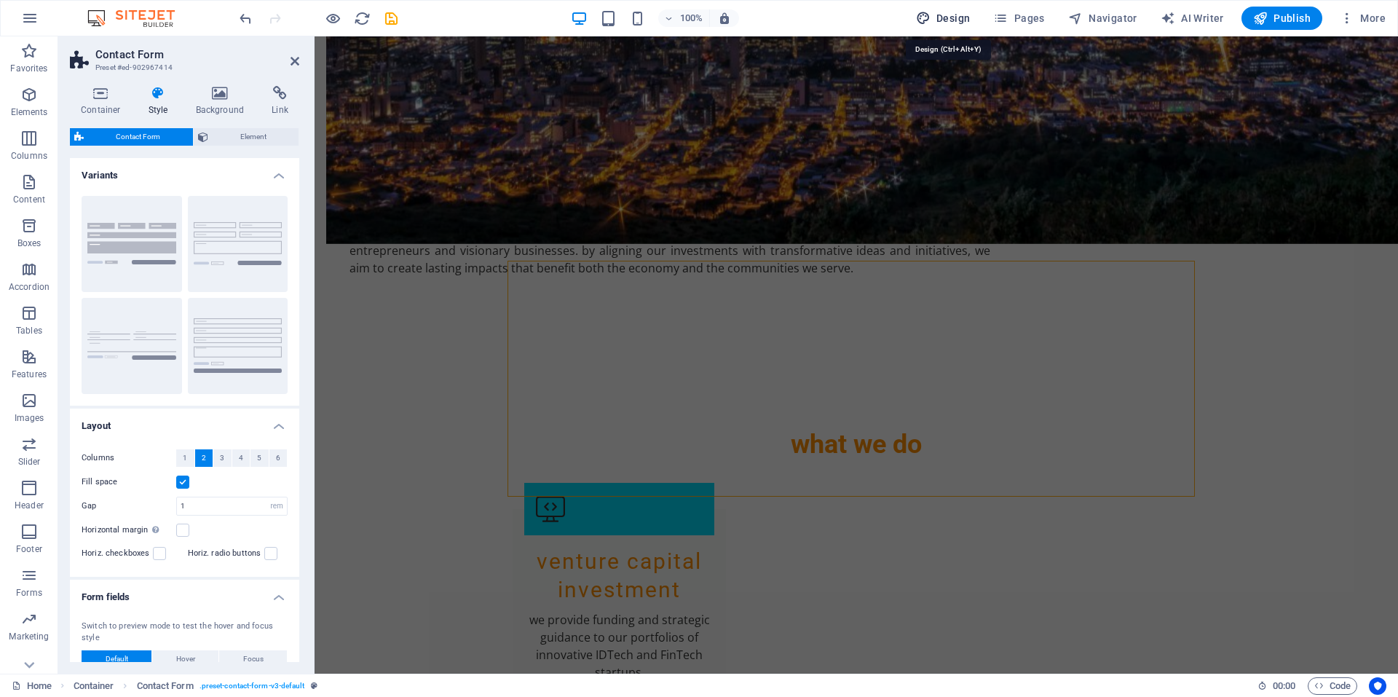
click at [949, 12] on span "Design" at bounding box center [943, 18] width 55 height 15
select select "px"
select select "200"
select select "px"
select select "rem"
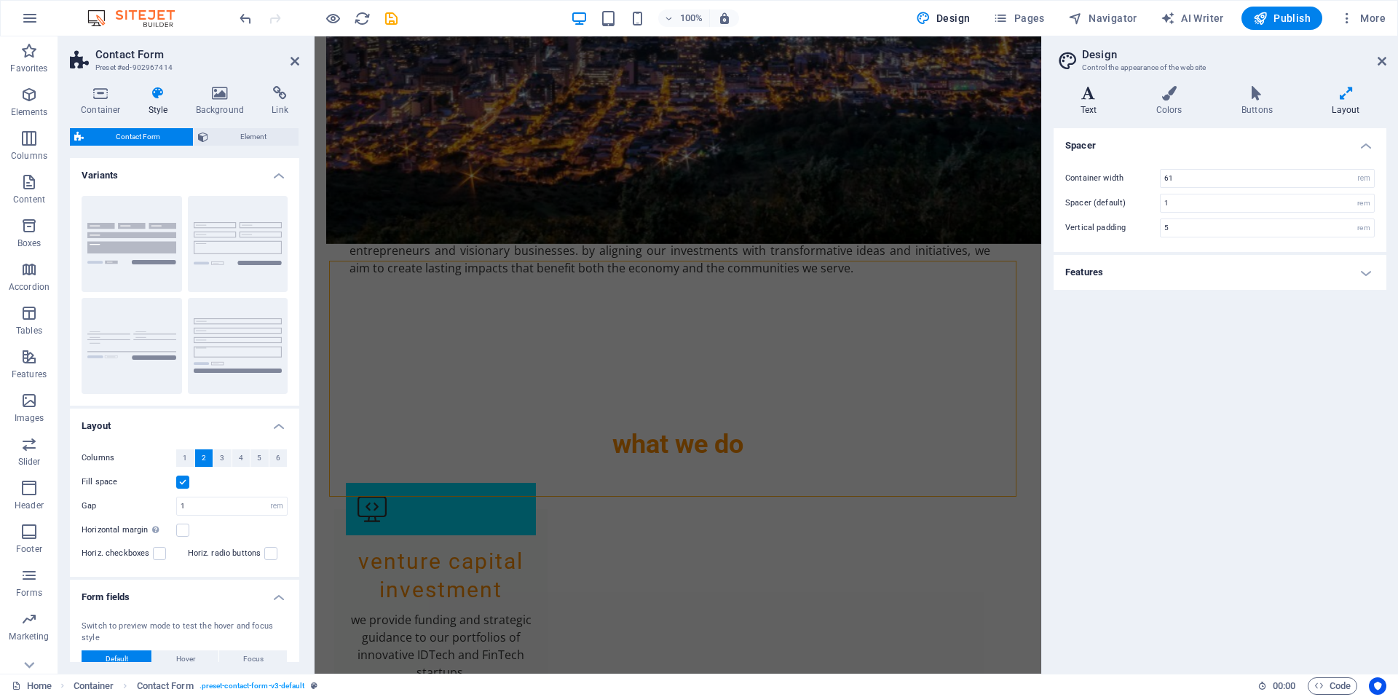
click at [1087, 99] on icon at bounding box center [1089, 93] width 70 height 15
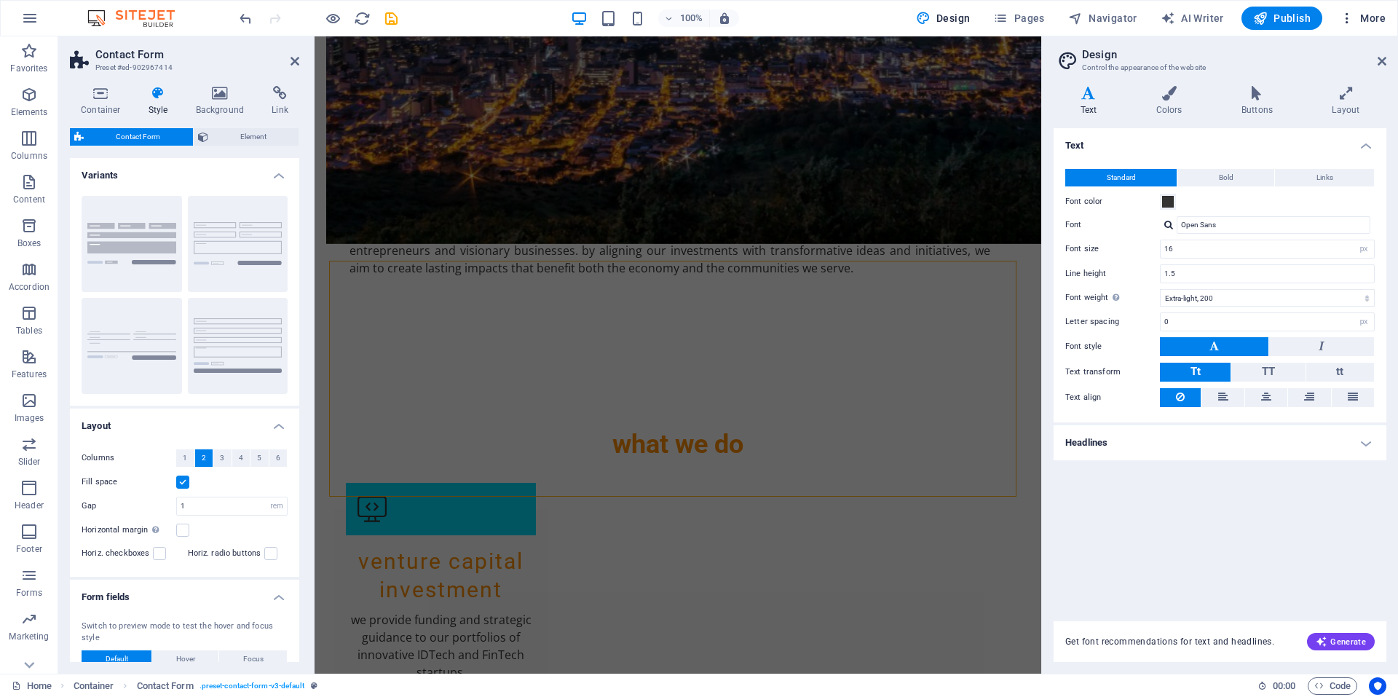
click at [1372, 15] on span "More" at bounding box center [1363, 18] width 46 height 15
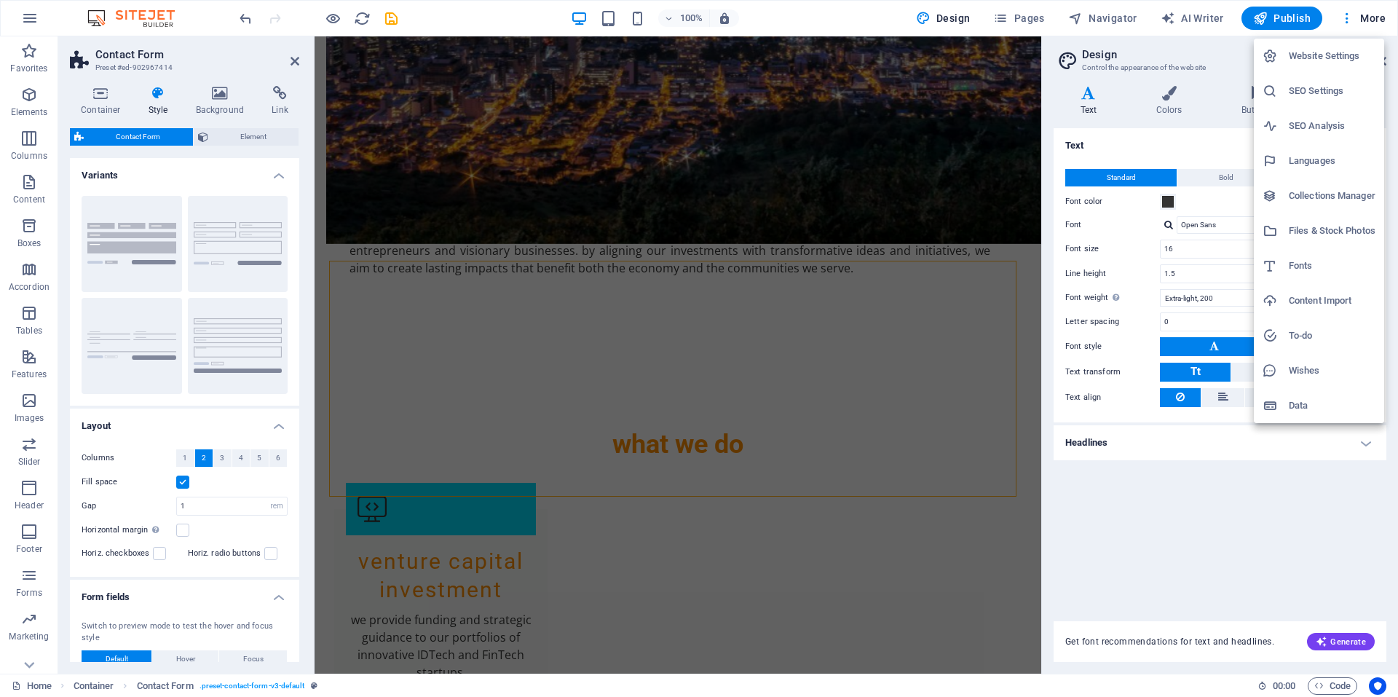
click at [1324, 52] on h6 "Website Settings" at bounding box center [1332, 55] width 87 height 17
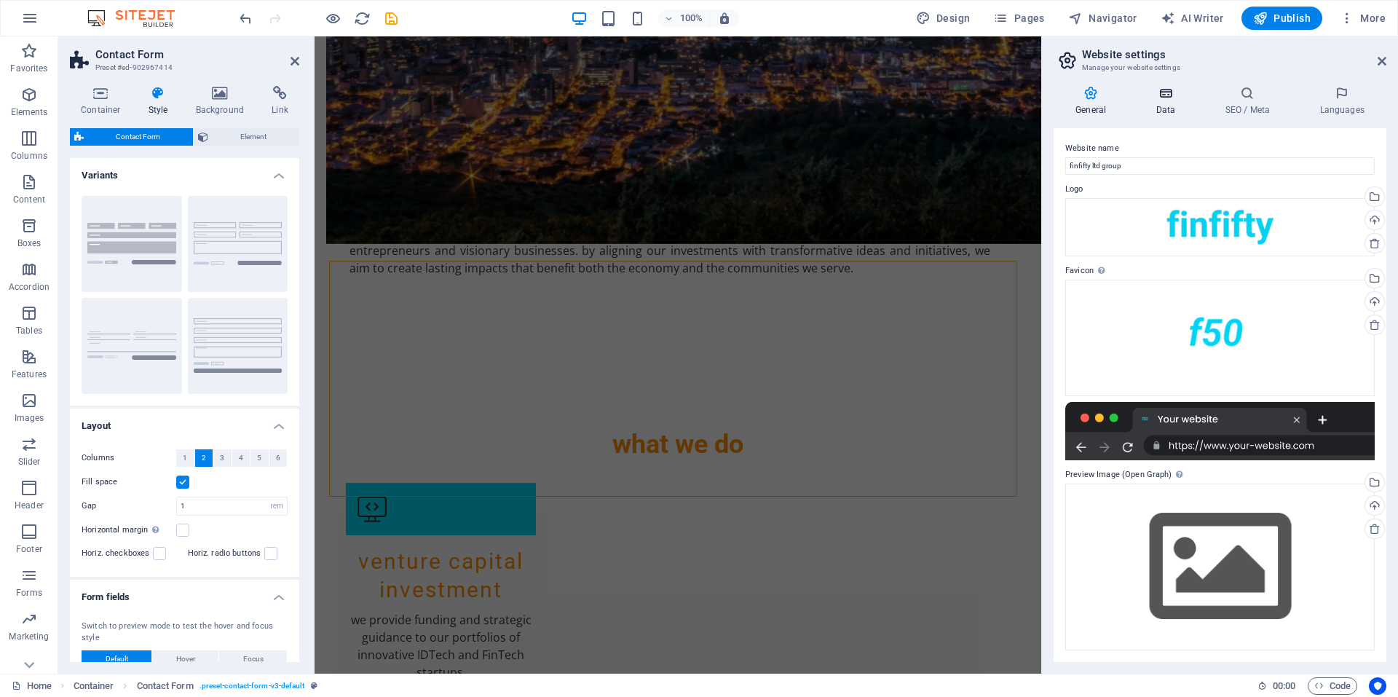
click at [1163, 99] on icon at bounding box center [1165, 93] width 63 height 15
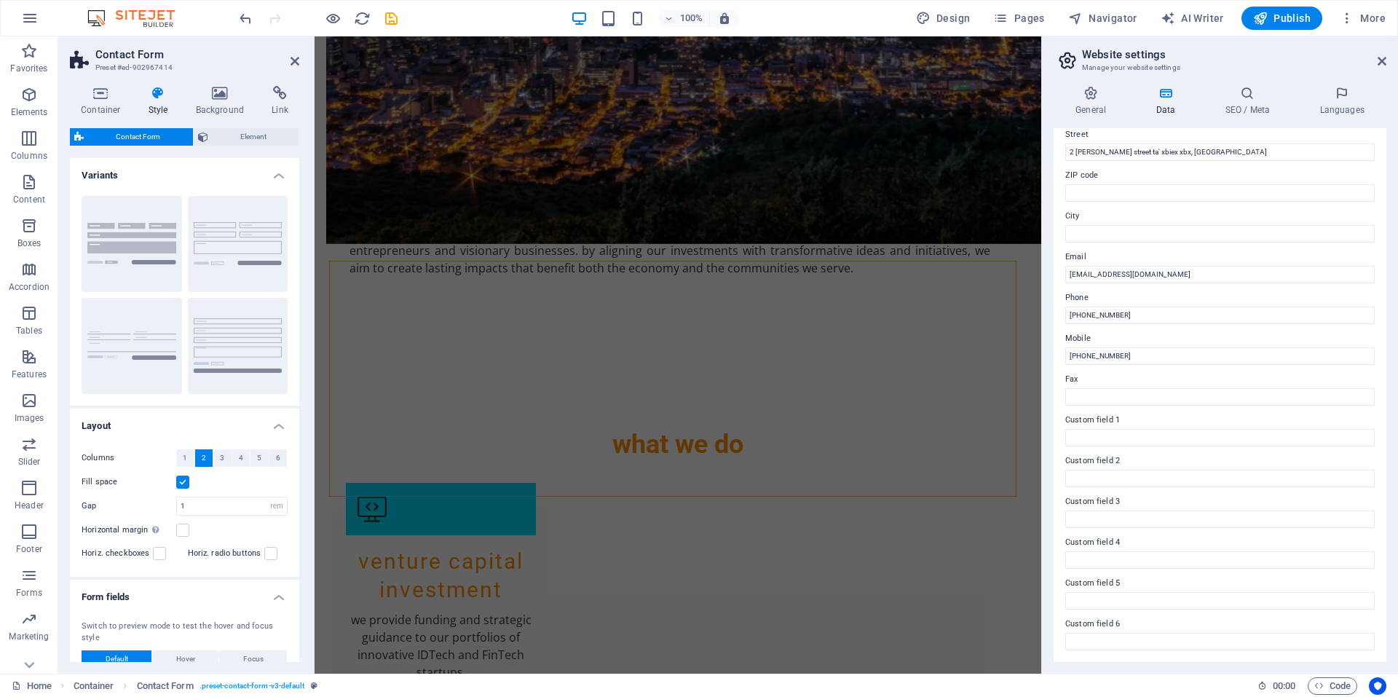
scroll to position [0, 0]
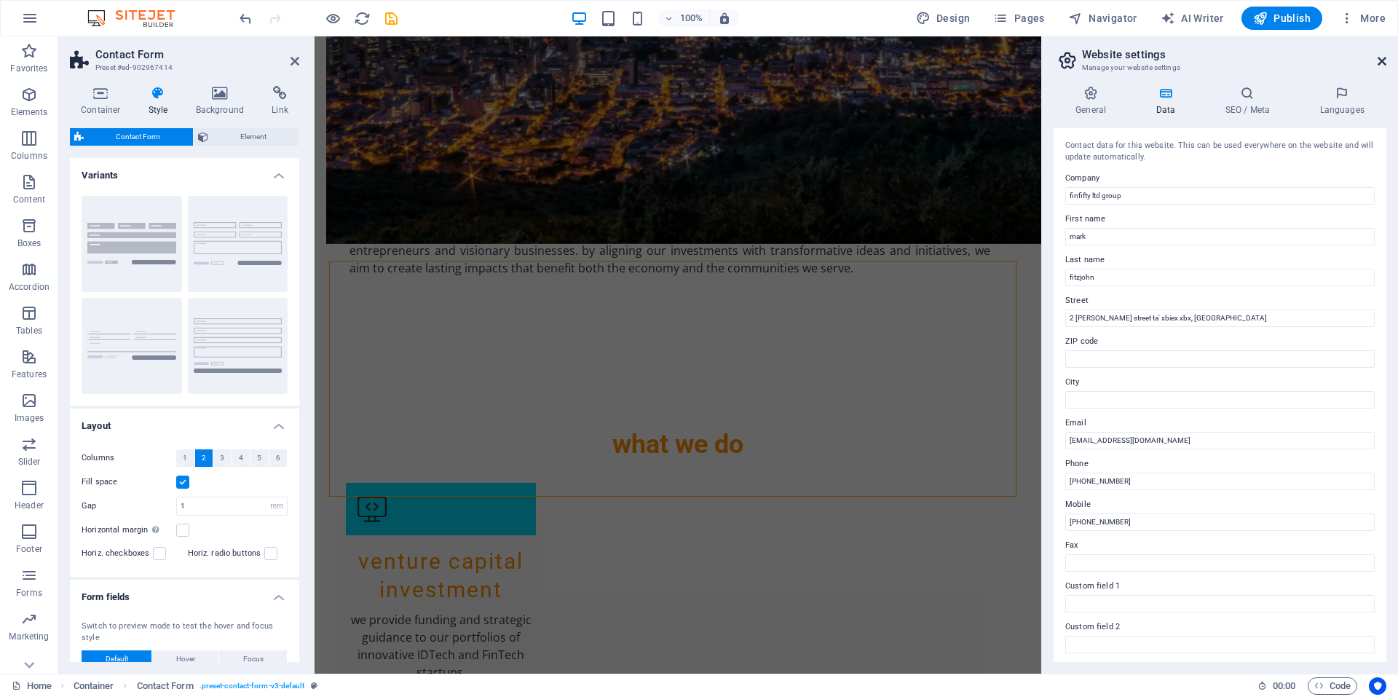
click at [1381, 60] on icon at bounding box center [1382, 61] width 9 height 12
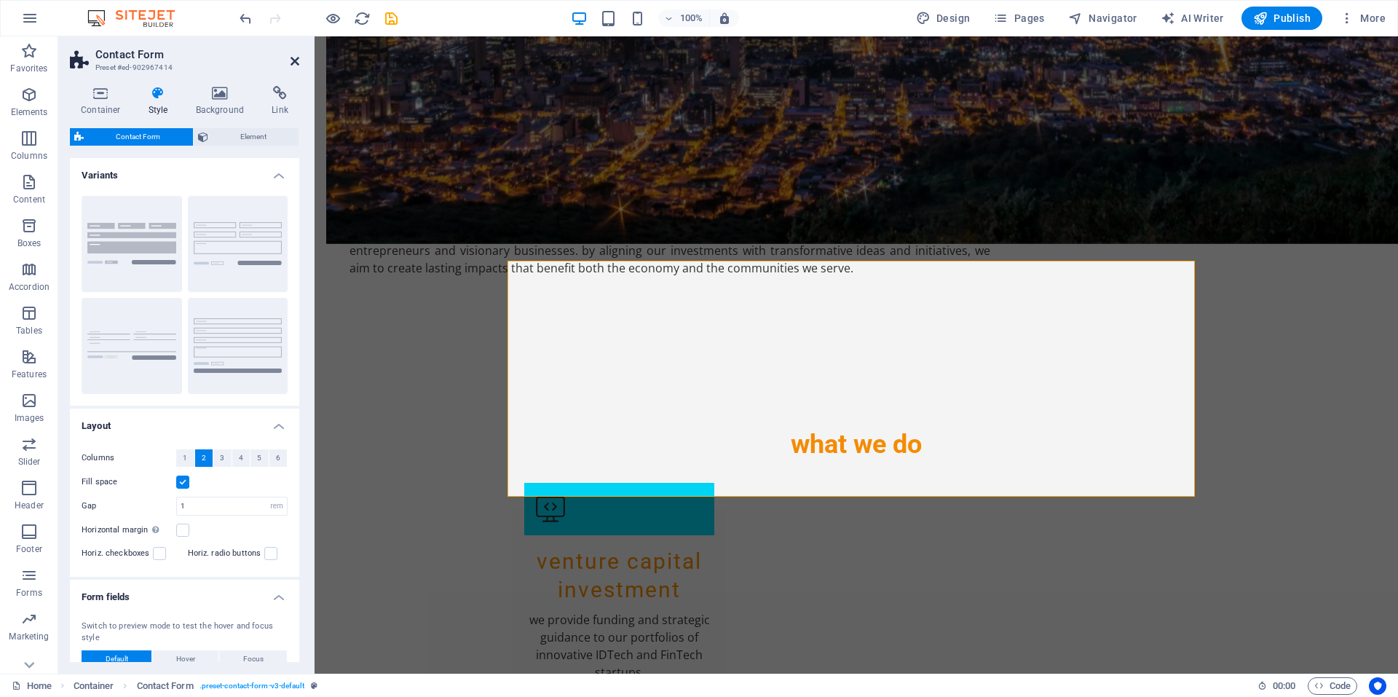
click at [294, 58] on icon at bounding box center [295, 61] width 9 height 12
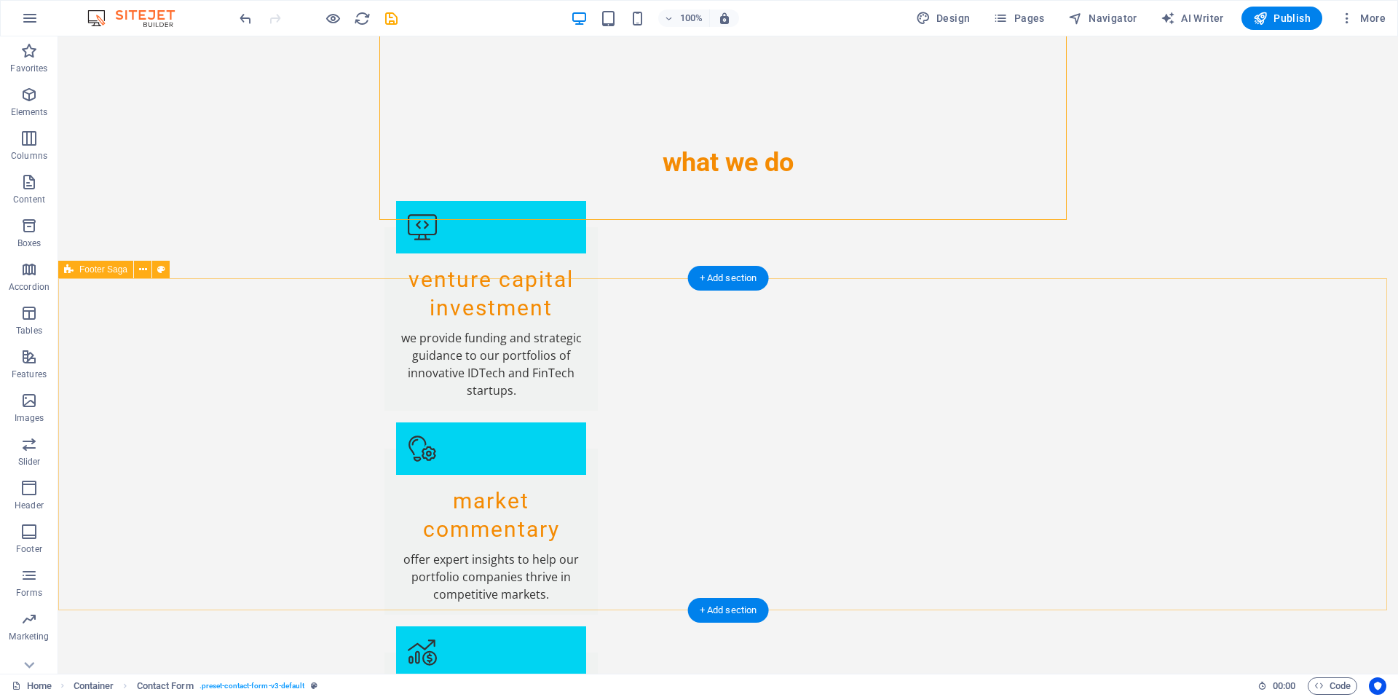
scroll to position [2005, 0]
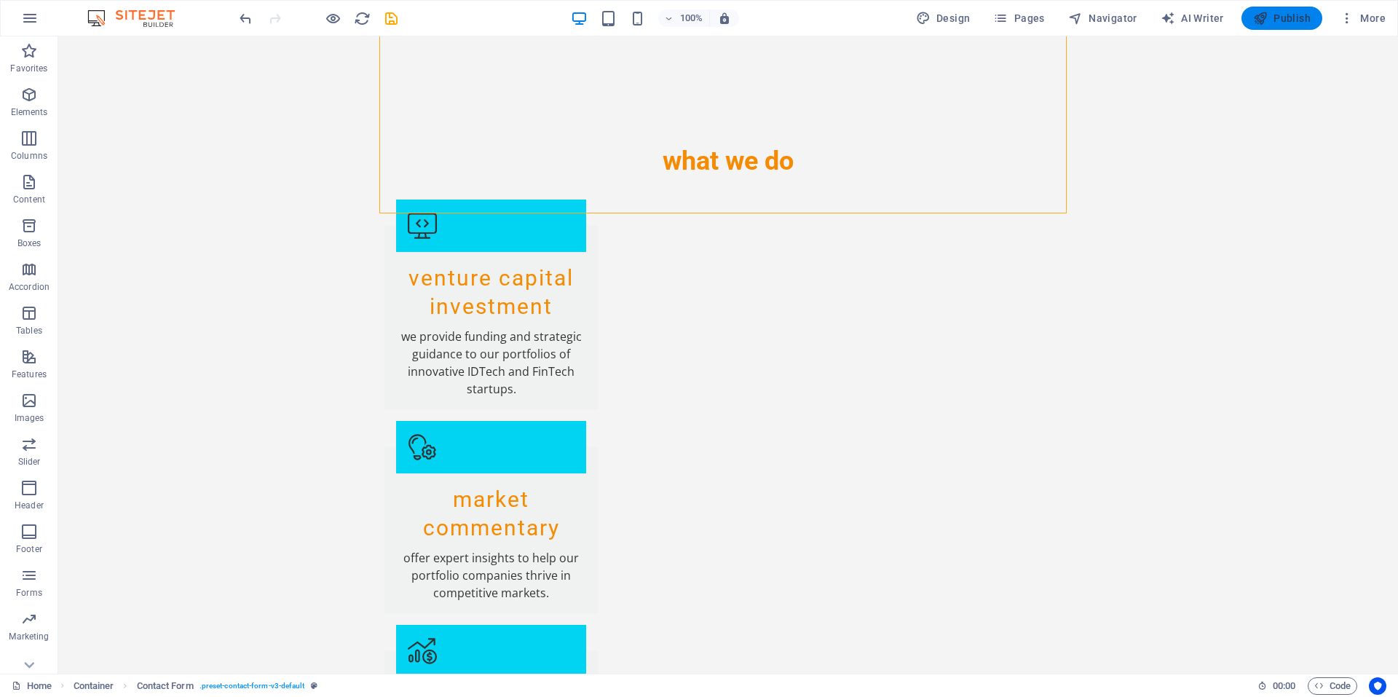
click at [1277, 15] on span "Publish" at bounding box center [1282, 18] width 58 height 15
checkbox input "false"
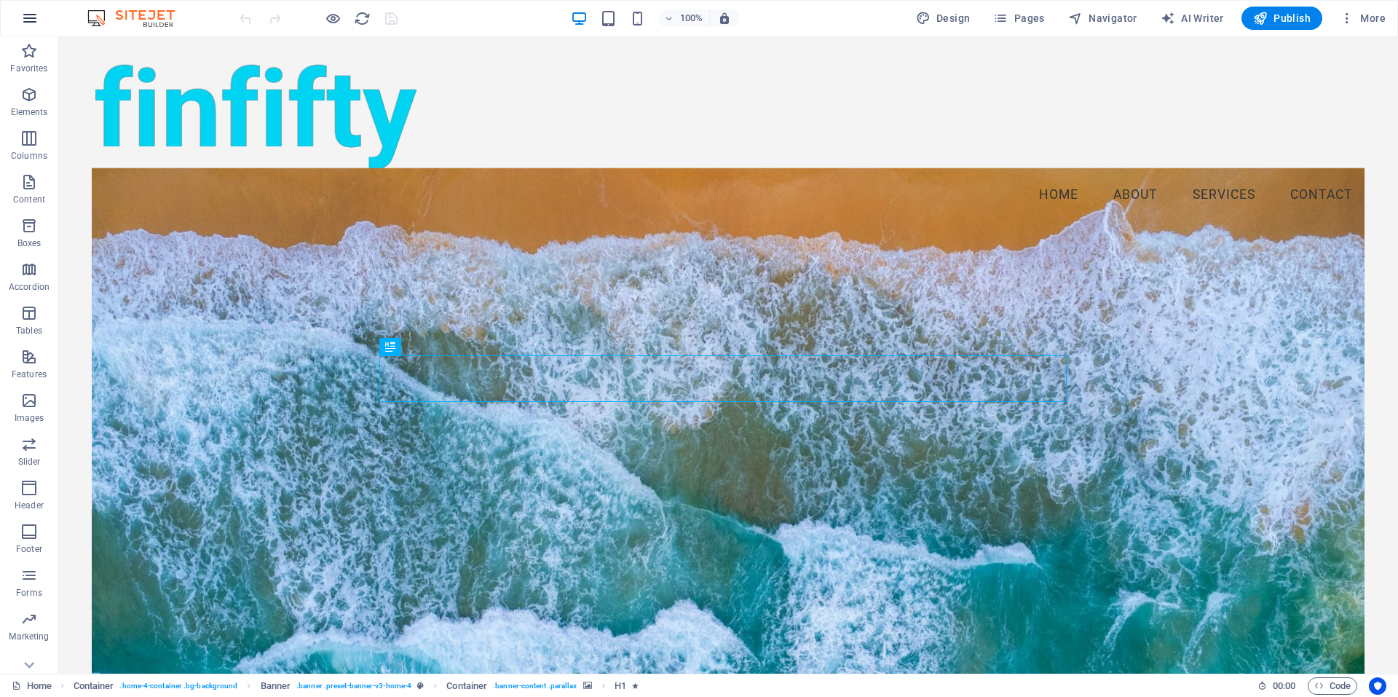
click at [29, 26] on icon "button" at bounding box center [29, 17] width 17 height 17
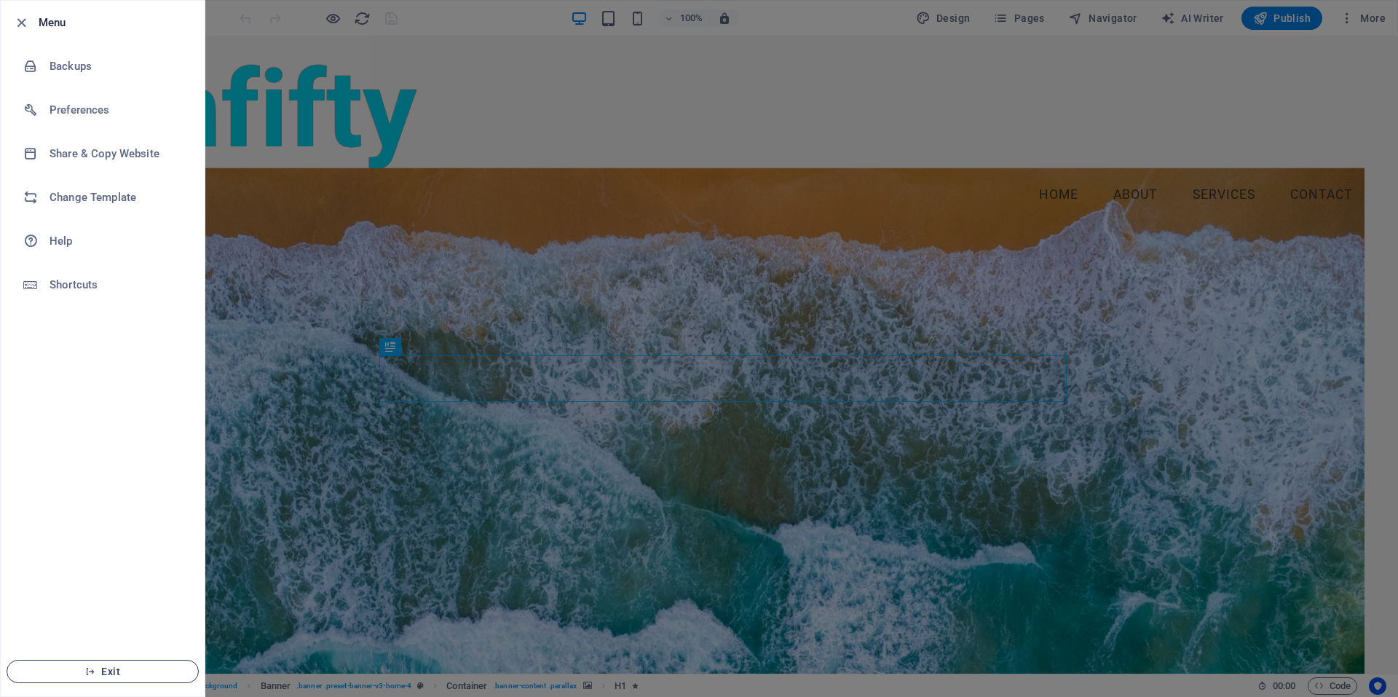
click at [90, 672] on icon "button" at bounding box center [90, 671] width 10 height 10
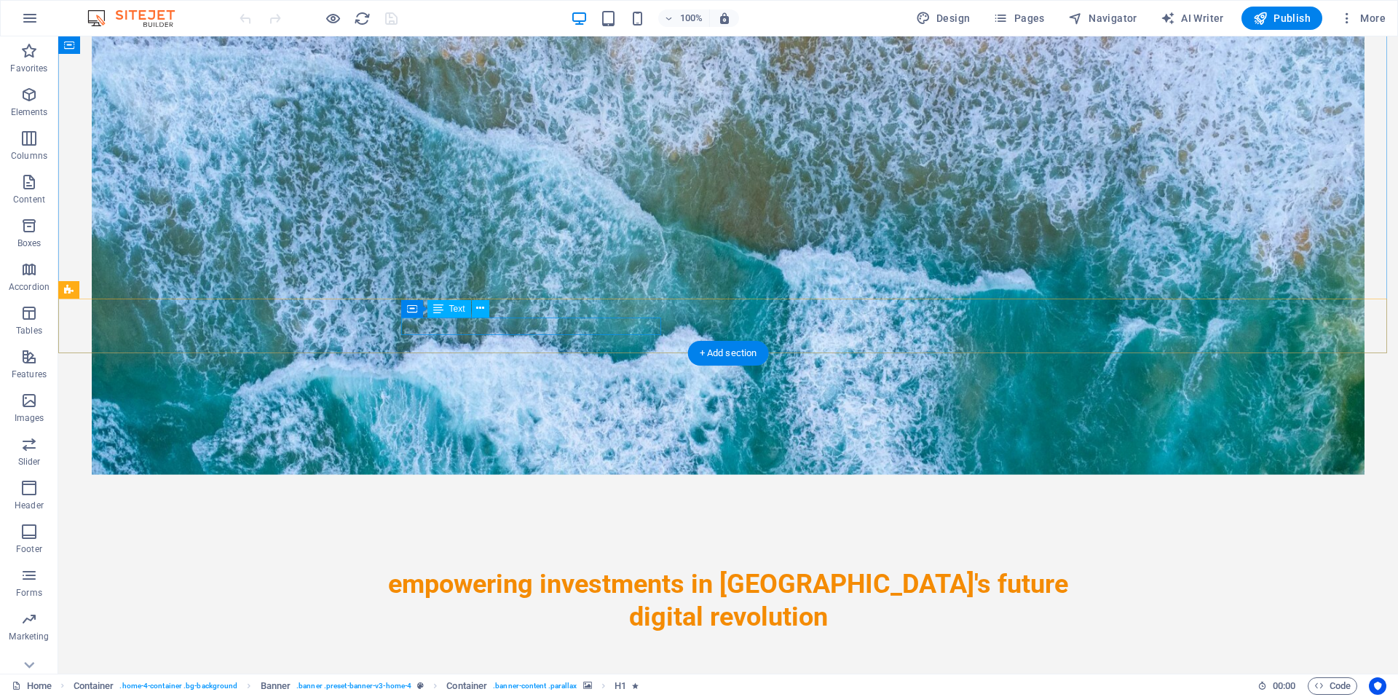
scroll to position [460, 0]
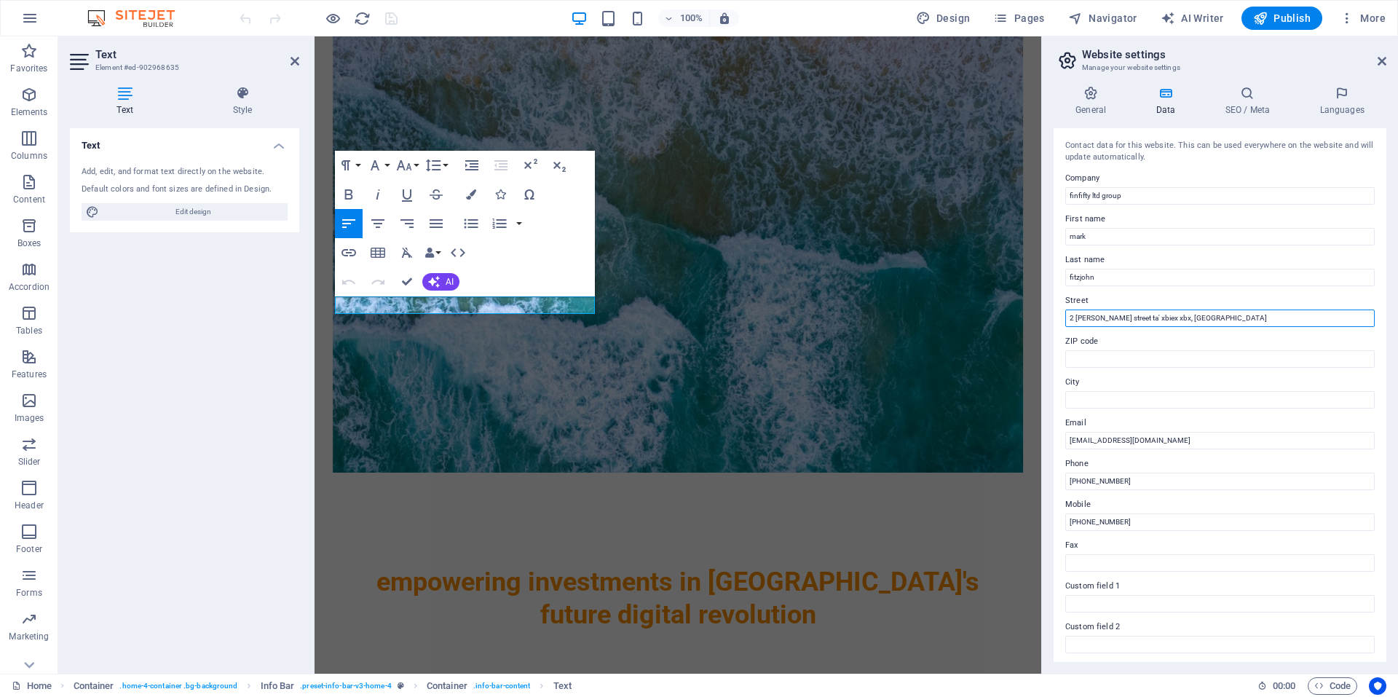
click at [1081, 324] on input "2 [PERSON_NAME] street ta' xbiex xbx, [GEOGRAPHIC_DATA]" at bounding box center [1221, 318] width 310 height 17
click at [1119, 321] on input "2, sir augustus bartolo street ta' xbiex xbx, malta" at bounding box center [1221, 318] width 310 height 17
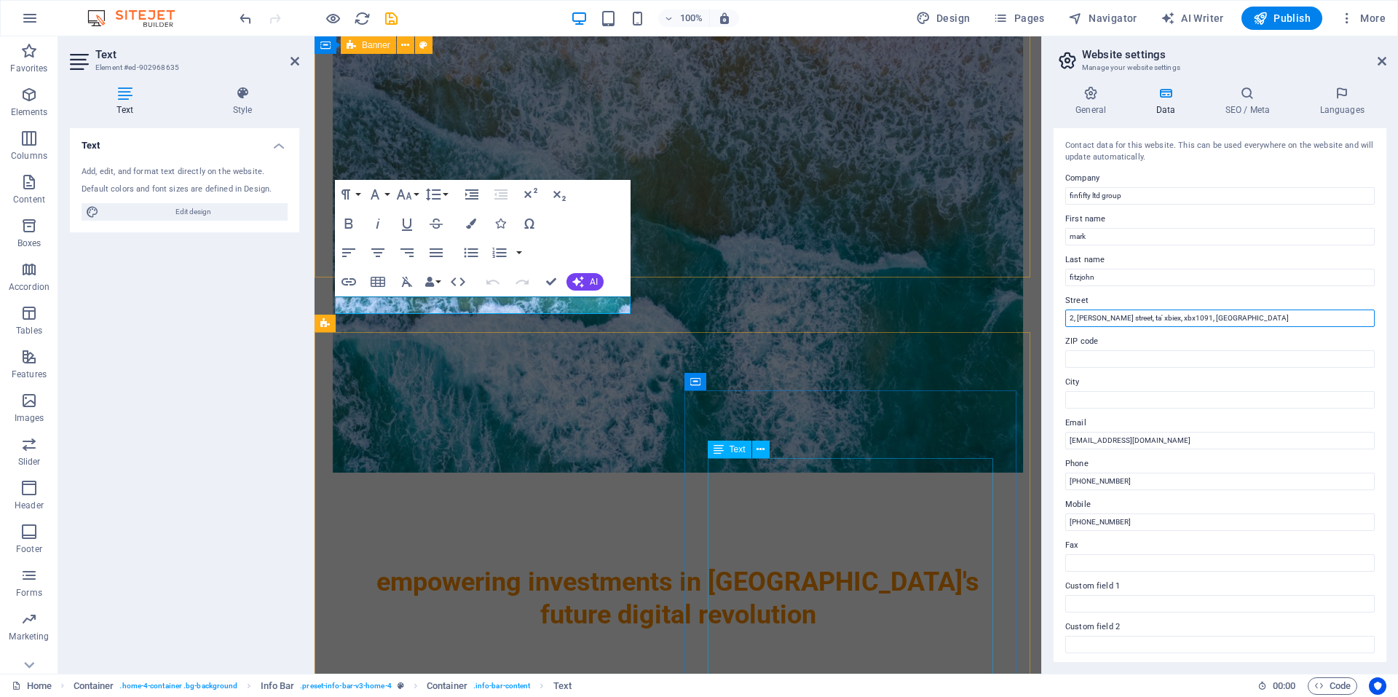
type input "2, sir augustus bartolo street, ta' xbiex, xbx1091, malta"
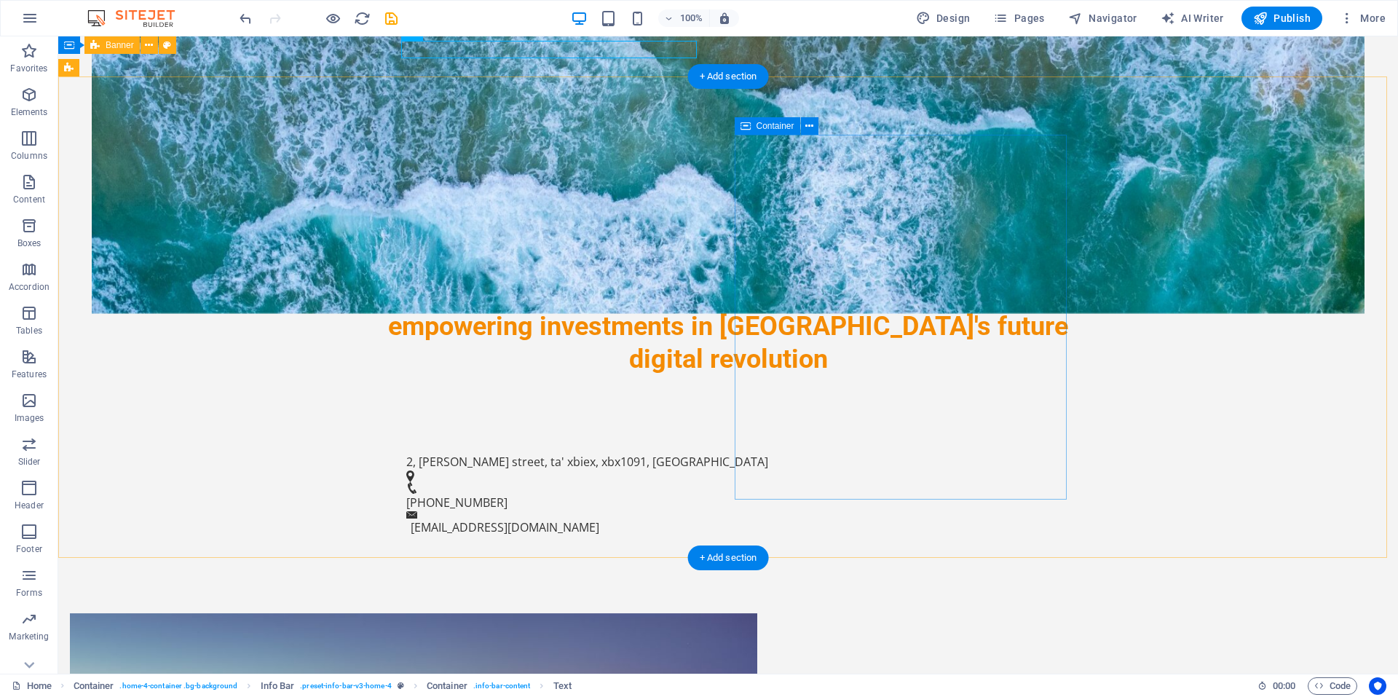
scroll to position [716, 0]
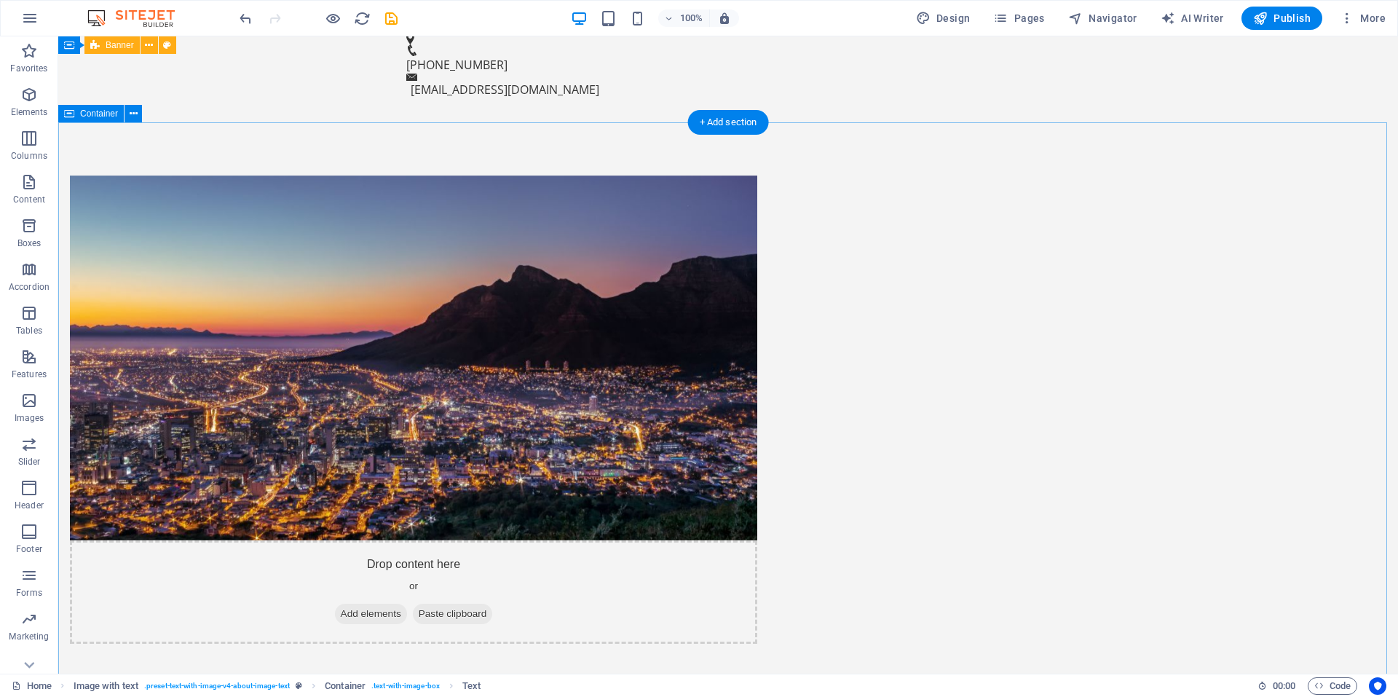
scroll to position [1154, 0]
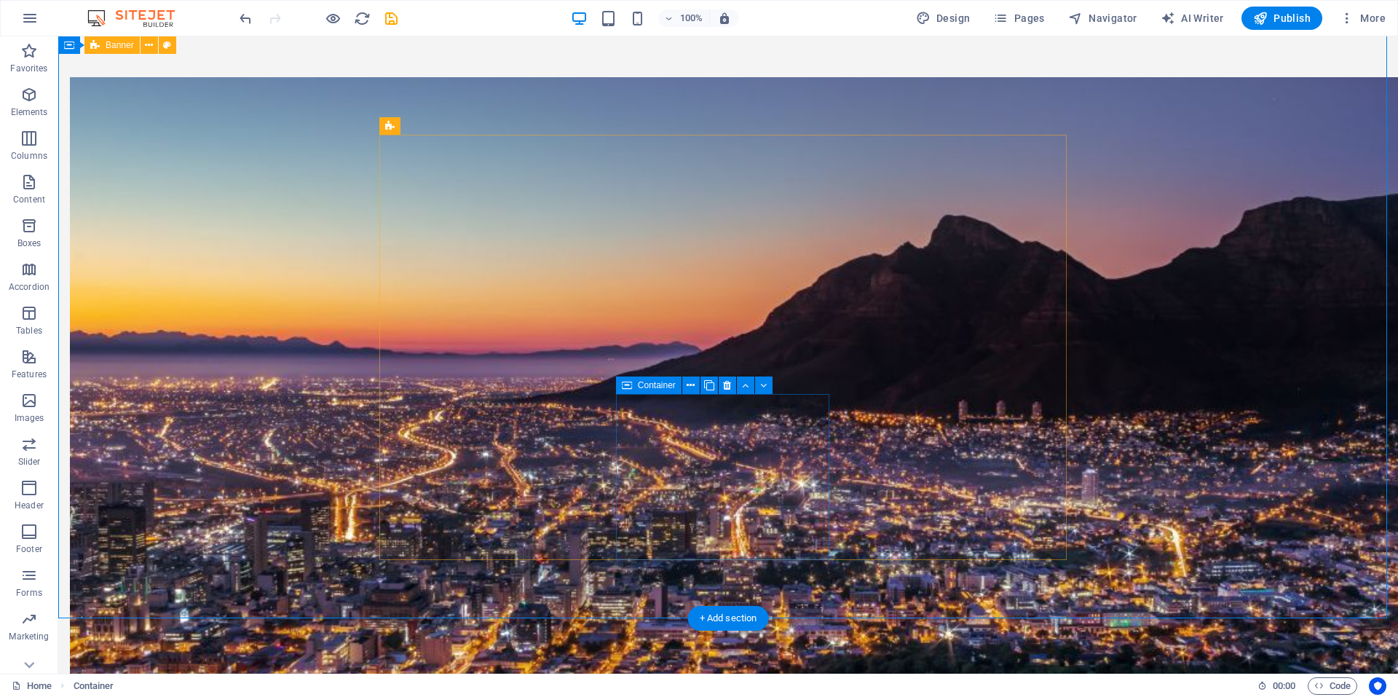
scroll to position [1252, 0]
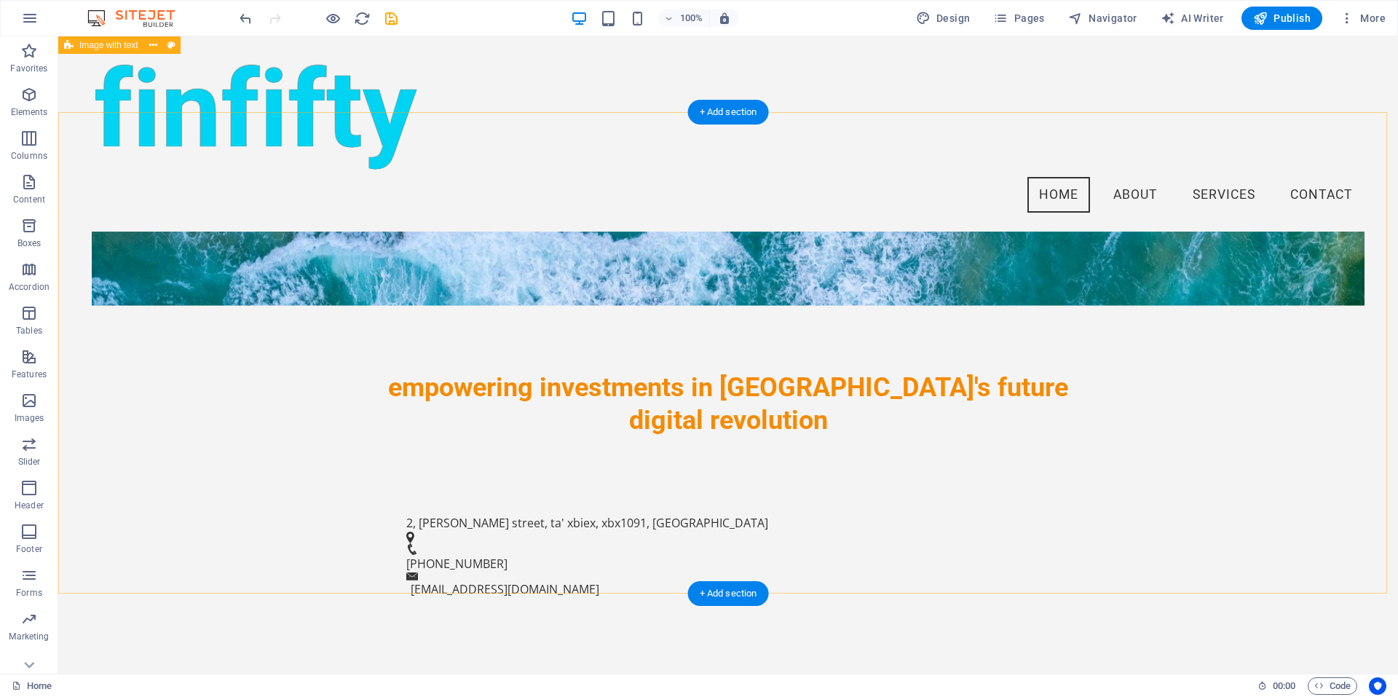
scroll to position [519, 0]
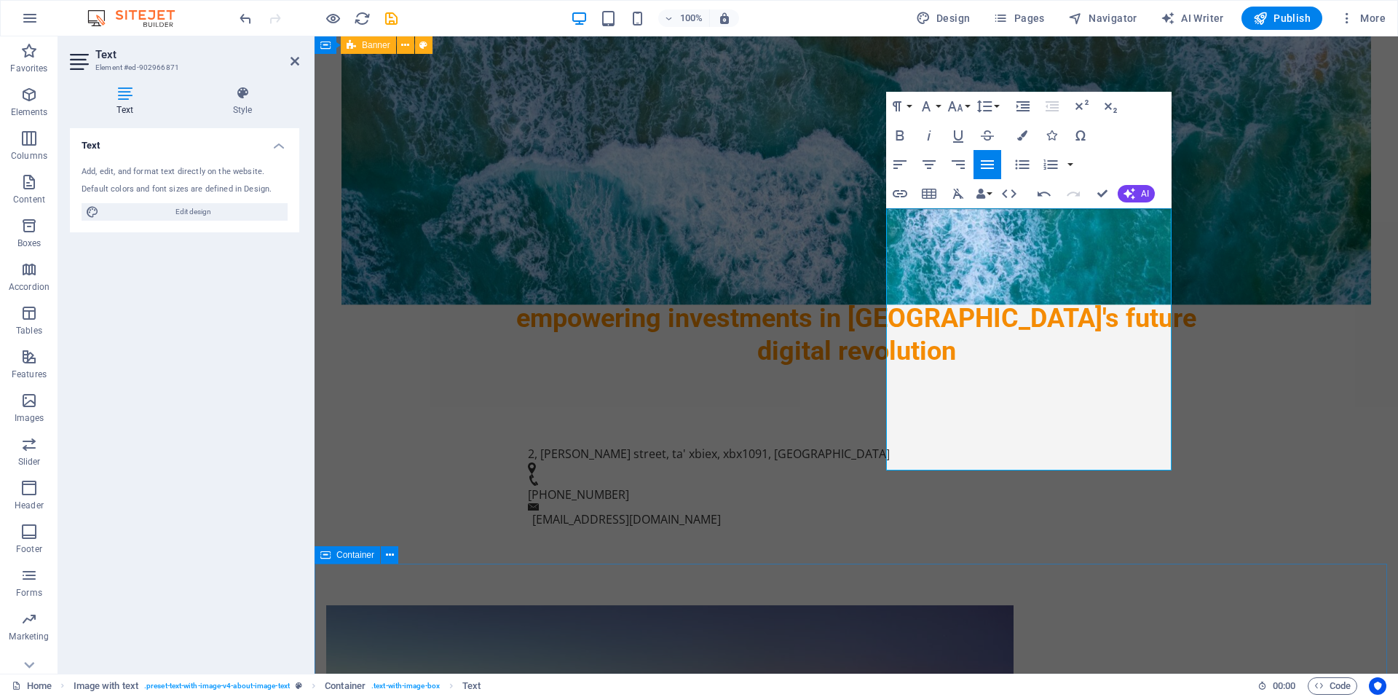
scroll to position [728, 0]
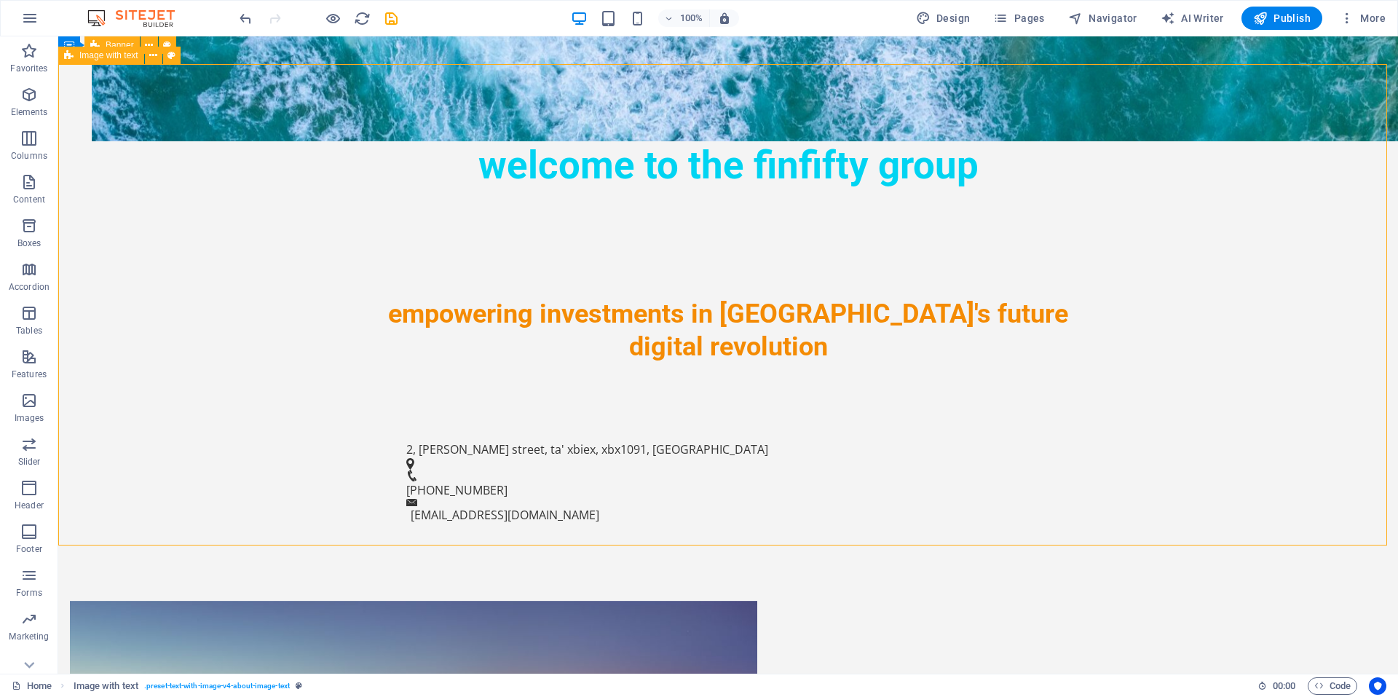
click at [1290, 16] on span "Publish" at bounding box center [1282, 18] width 58 height 15
checkbox input "false"
